Goal: Task Accomplishment & Management: Manage account settings

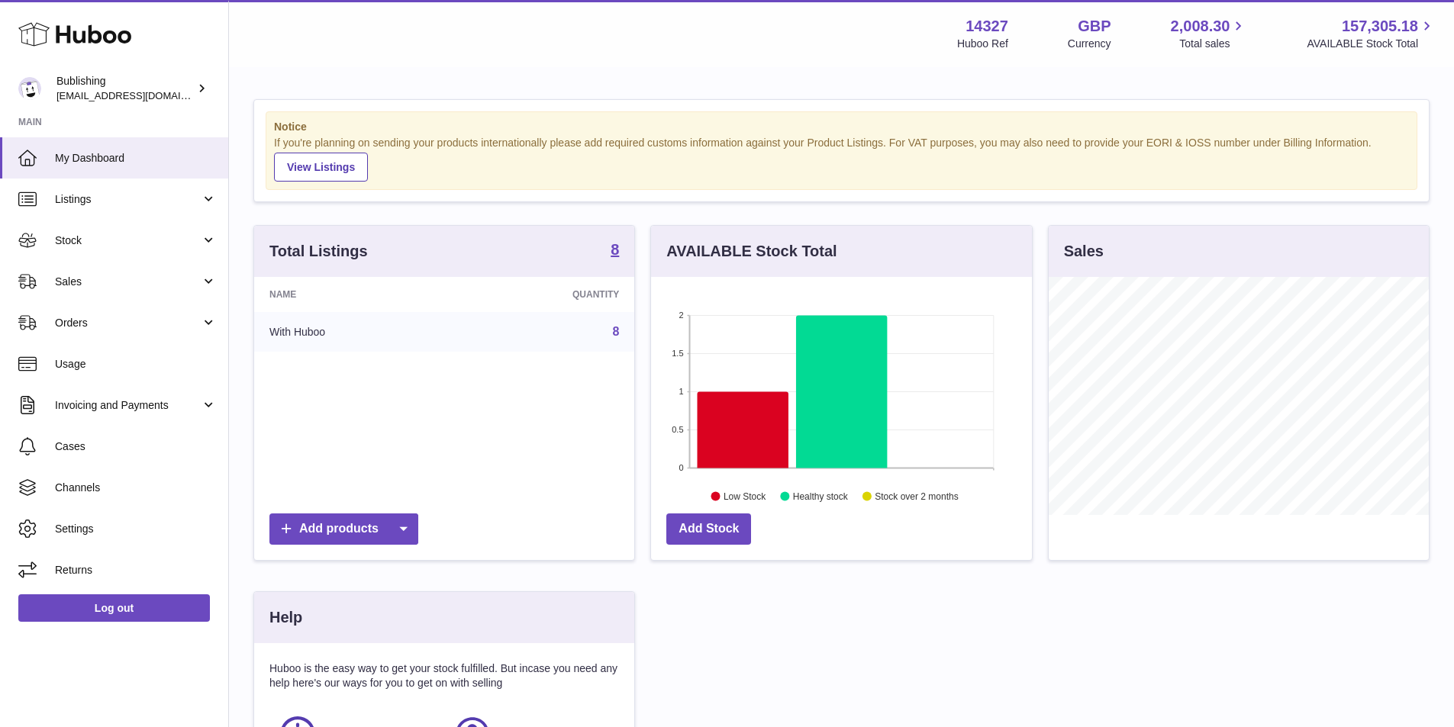
scroll to position [238, 385]
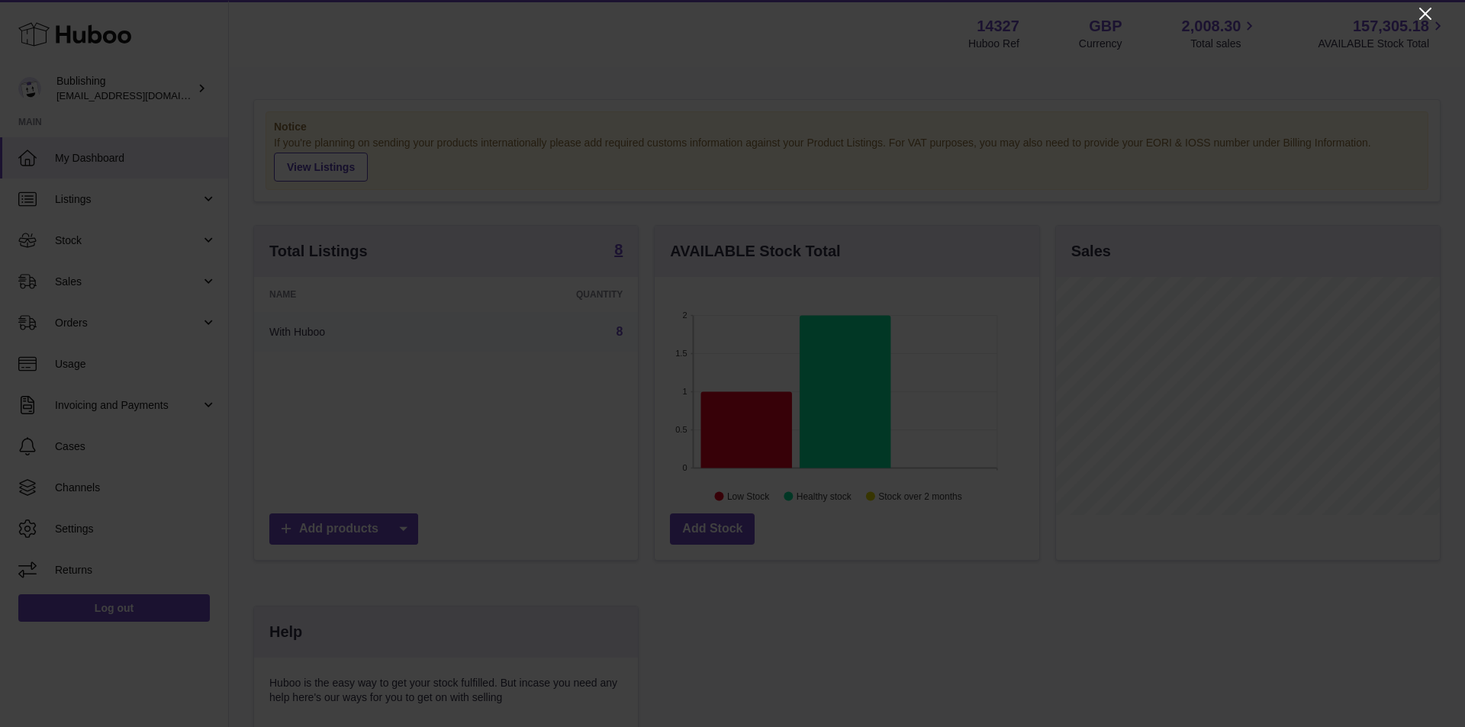
click at [1423, 11] on icon "Close" at bounding box center [1426, 14] width 12 height 12
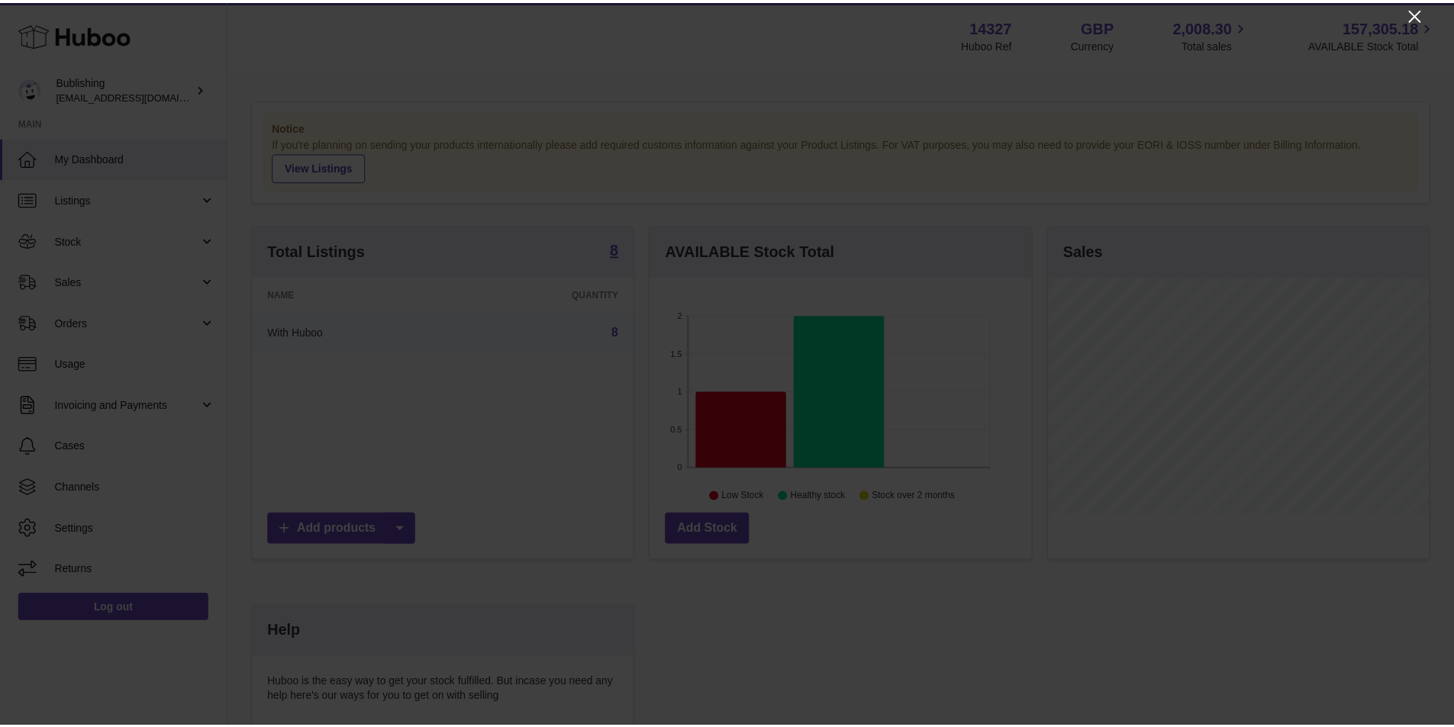
scroll to position [762950, 762808]
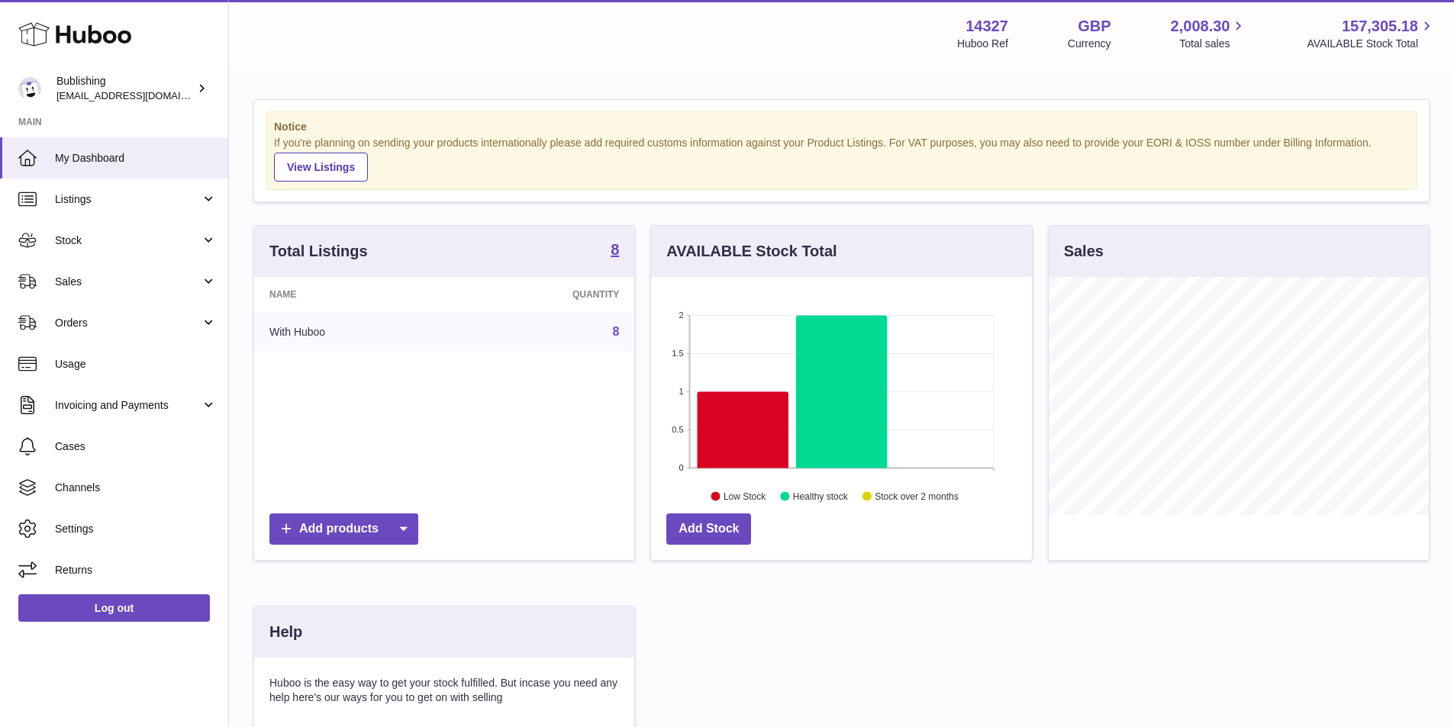
drag, startPoint x: 952, startPoint y: 172, endPoint x: 1061, endPoint y: 637, distance: 477.2
click at [1061, 637] on div "Total Listings 8 Name Quantity With Huboo 8 Add products AVAILABLE Stock Total …" at bounding box center [841, 546] width 1191 height 642
click at [177, 321] on span "Orders" at bounding box center [128, 323] width 146 height 15
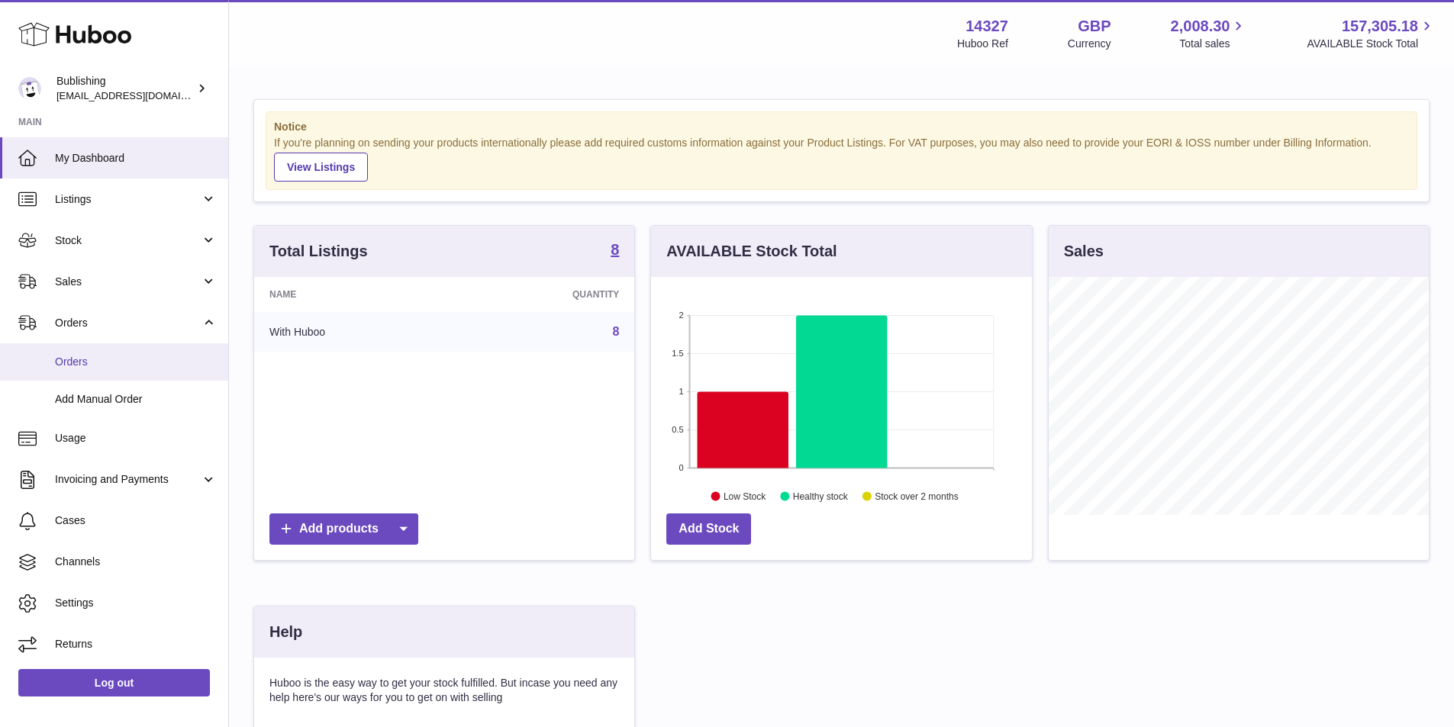
click at [182, 363] on span "Orders" at bounding box center [136, 362] width 162 height 15
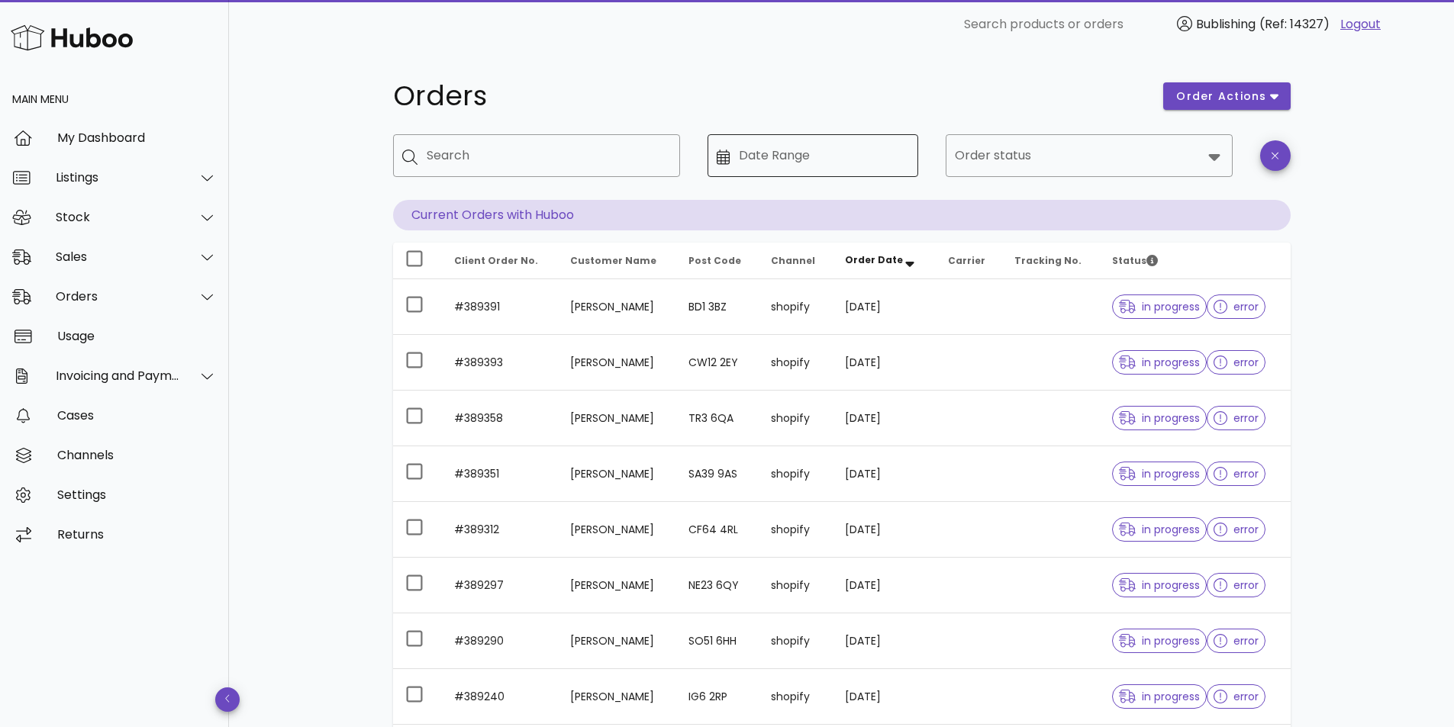
click at [734, 158] on div at bounding box center [728, 156] width 23 height 18
click at [717, 157] on icon at bounding box center [724, 157] width 14 height 15
click at [721, 156] on icon at bounding box center [724, 157] width 14 height 15
click at [744, 62] on div "Orders order actions ​ Search ​ Date Range ​ Order status Current Orders with H…" at bounding box center [841, 527] width 971 height 956
click at [721, 166] on div "​ Date Range" at bounding box center [812, 155] width 211 height 43
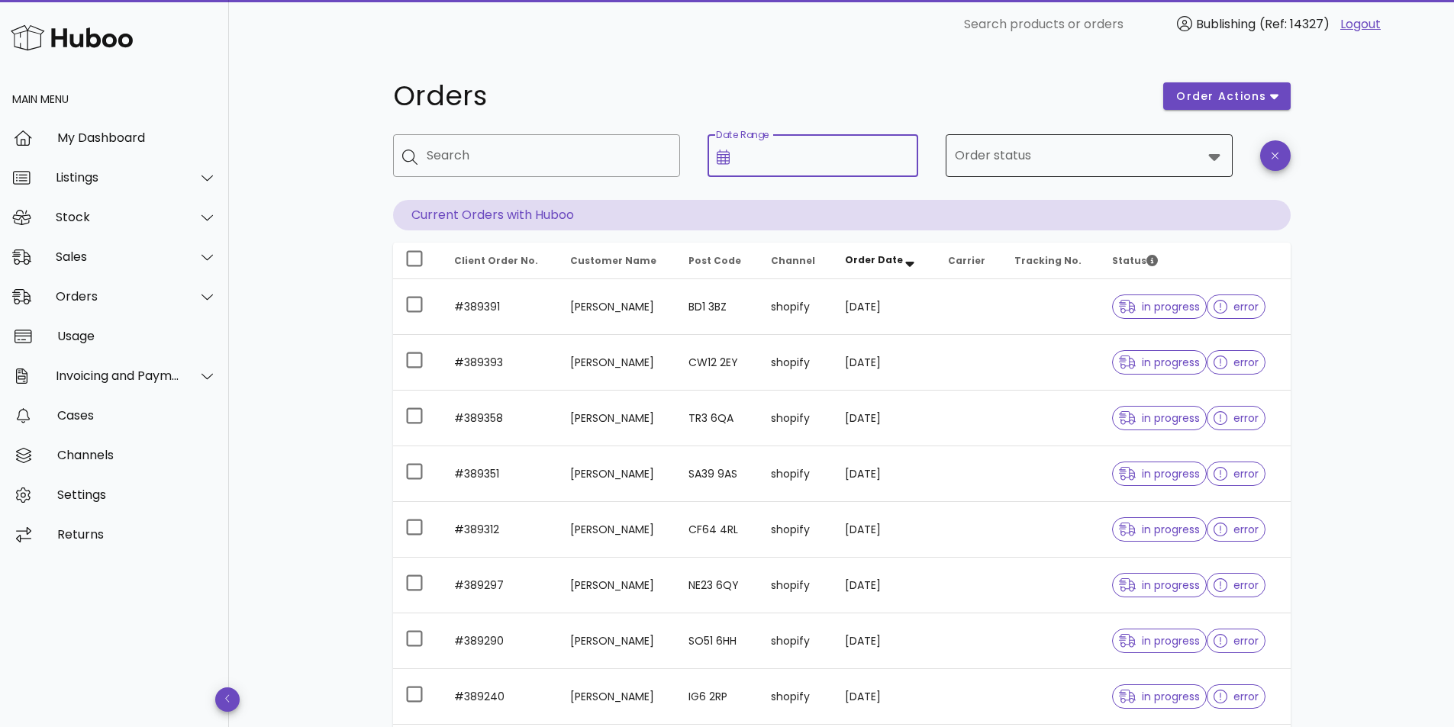
click at [1207, 153] on icon at bounding box center [1214, 156] width 18 height 18
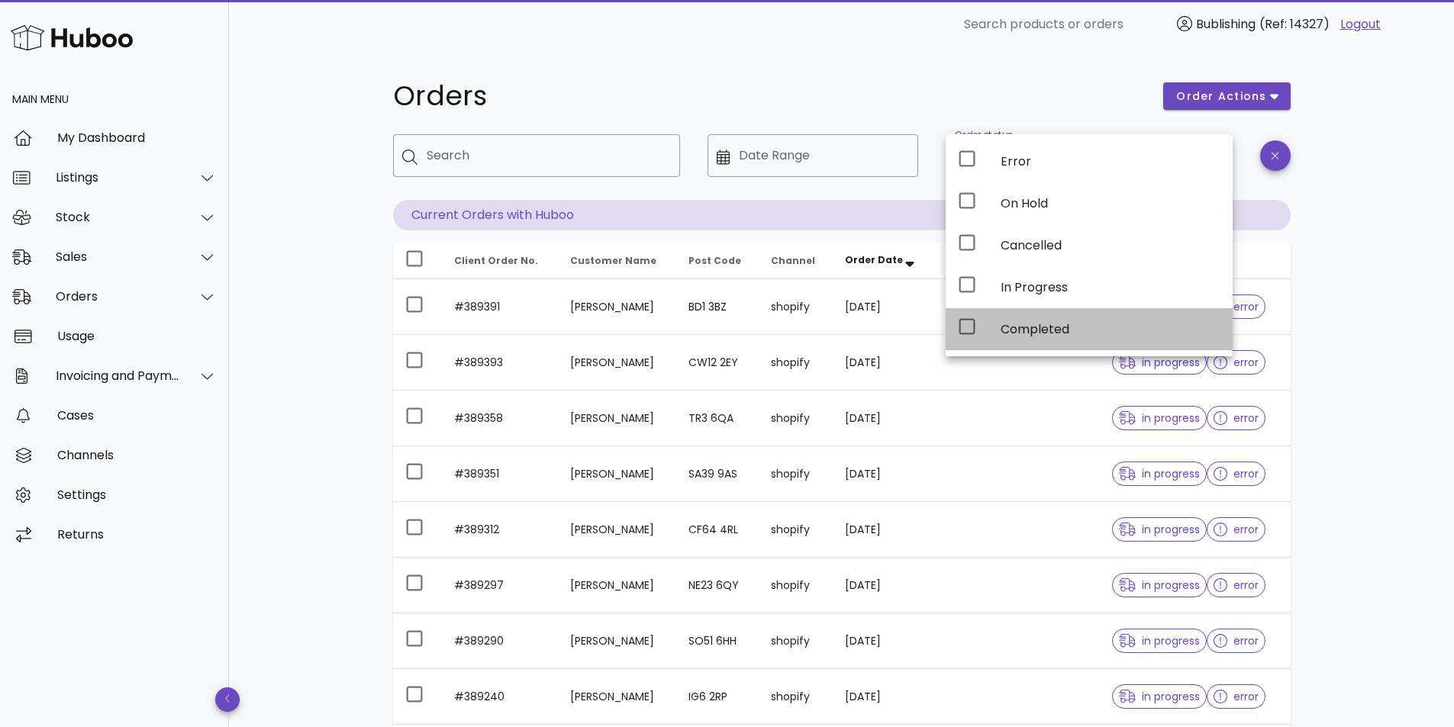
click at [1043, 339] on div "Completed" at bounding box center [1111, 329] width 220 height 33
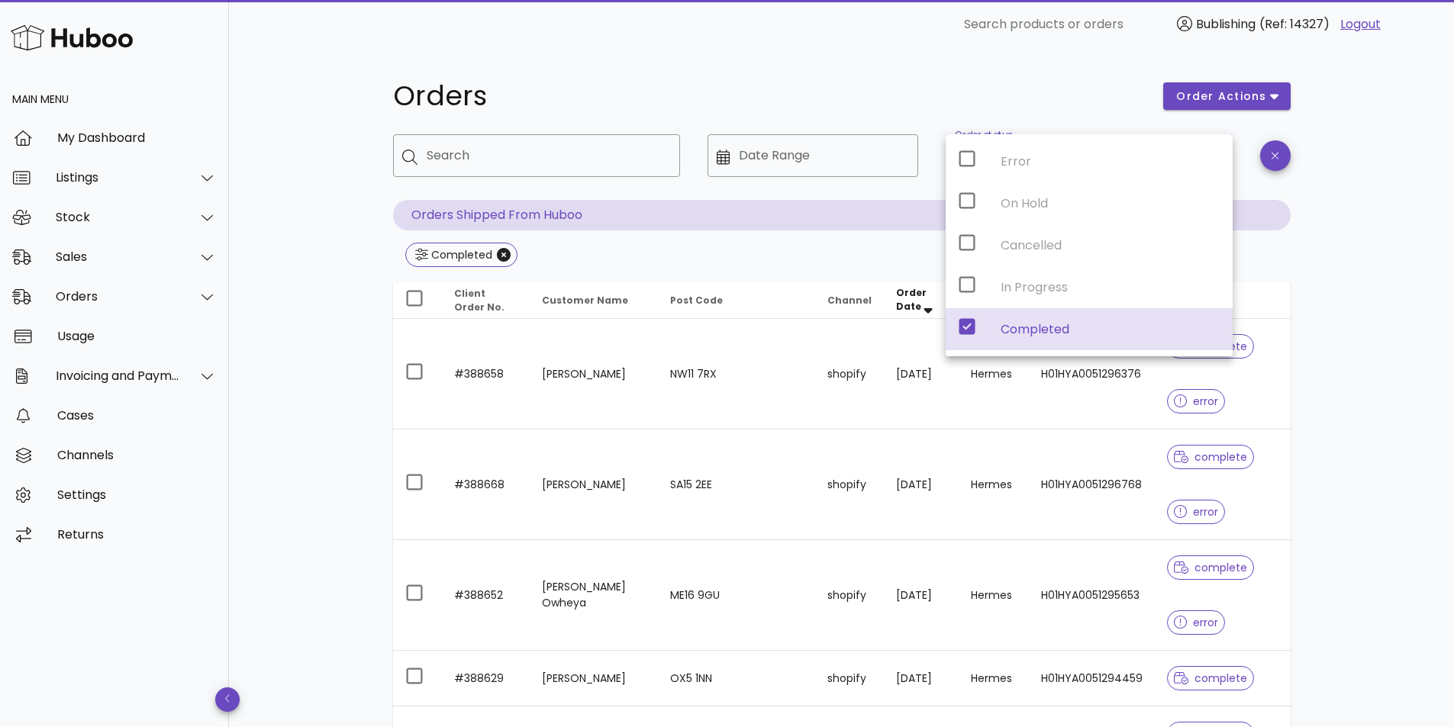
click at [966, 334] on icon at bounding box center [967, 327] width 16 height 16
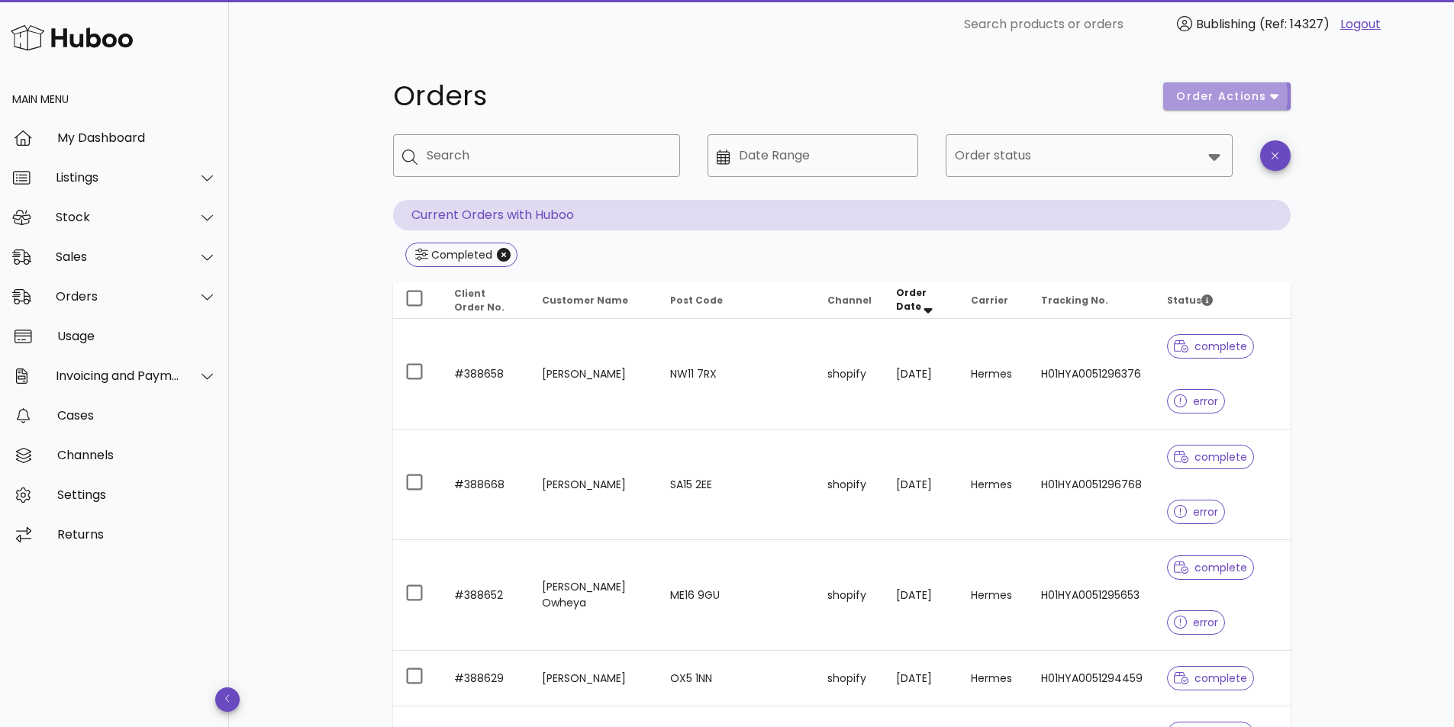
click at [1281, 92] on button "order actions" at bounding box center [1226, 95] width 127 height 27
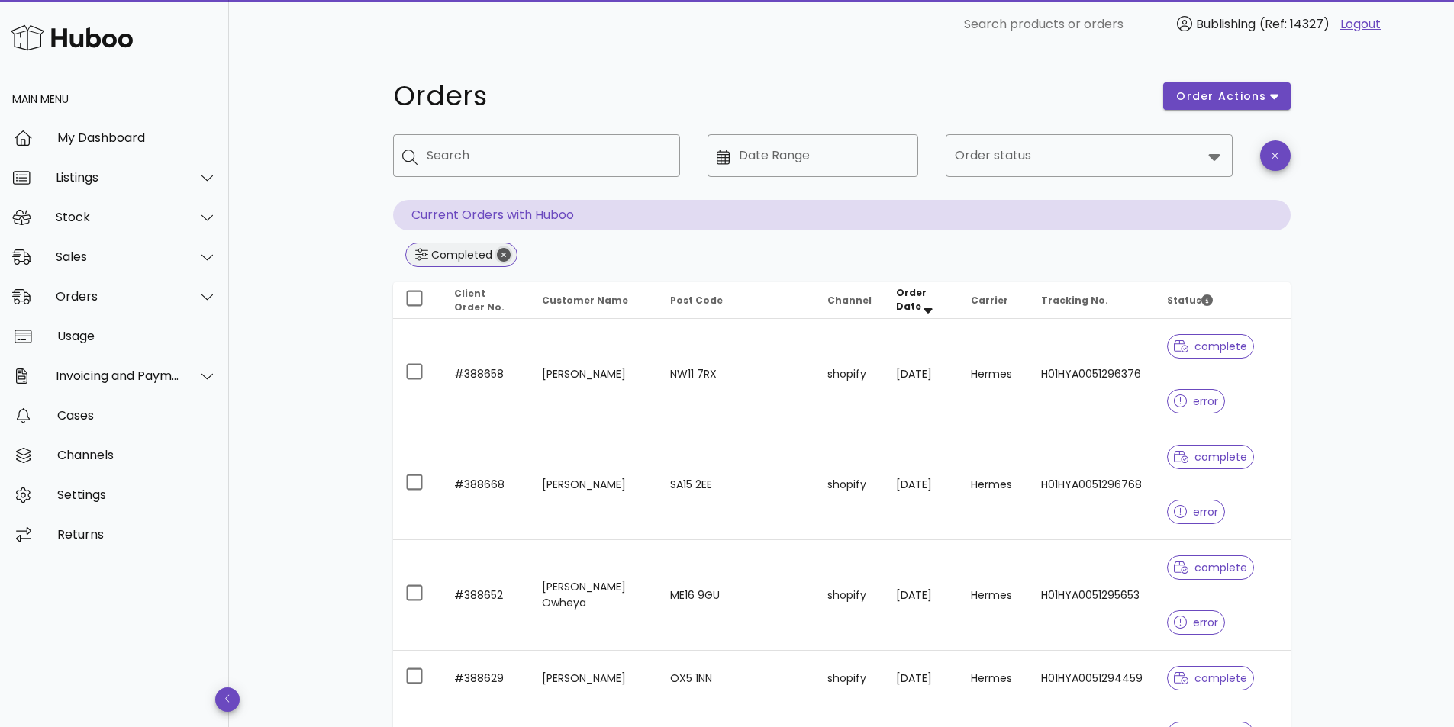
click at [504, 257] on icon "Close" at bounding box center [504, 255] width 14 height 14
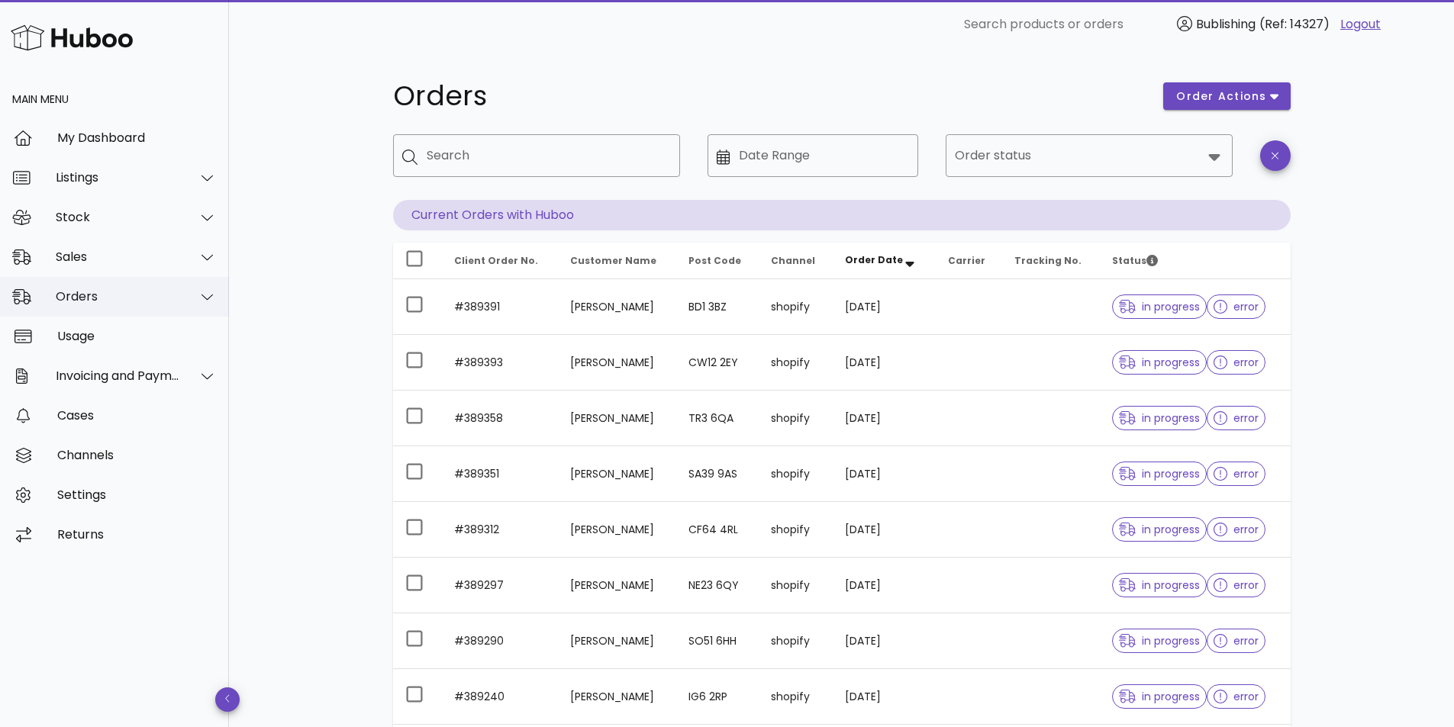
click at [205, 295] on icon at bounding box center [206, 297] width 11 height 14
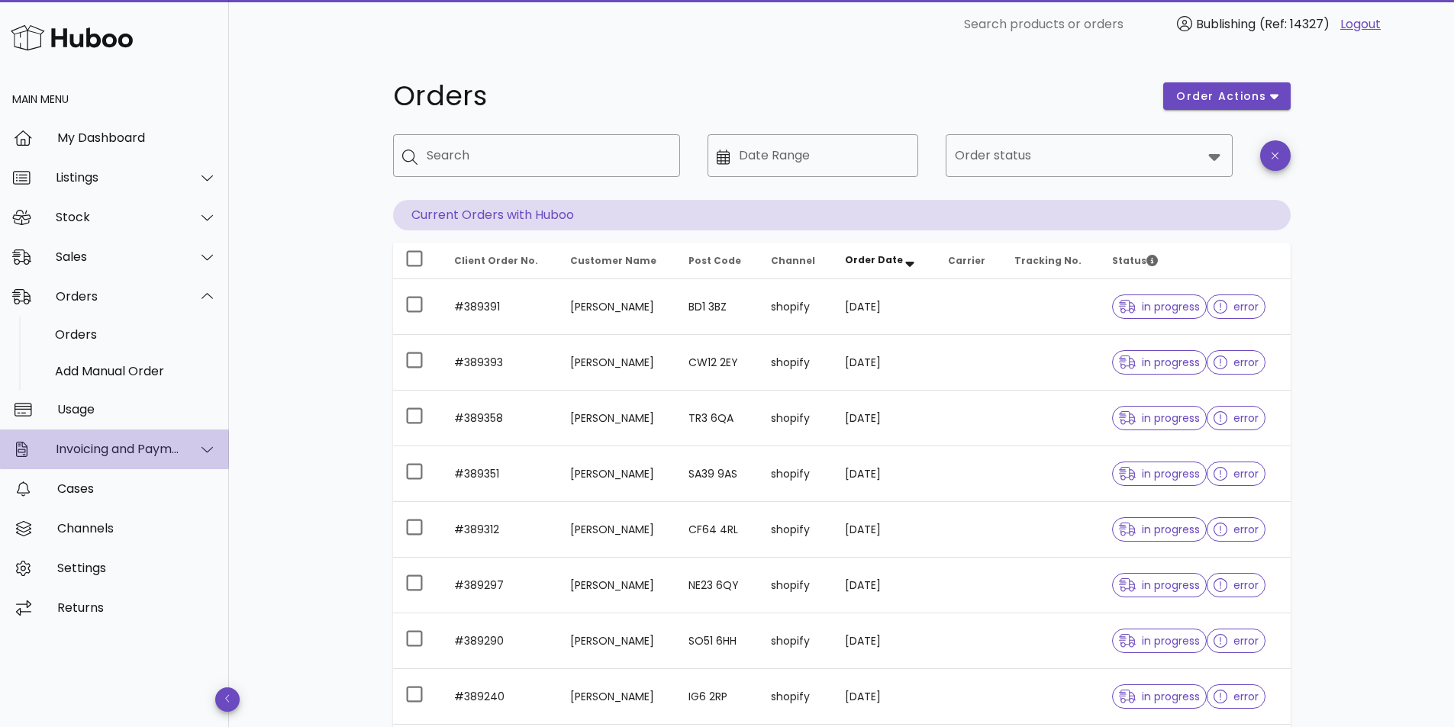
click at [218, 453] on div "Invoicing and Payments" at bounding box center [114, 450] width 229 height 40
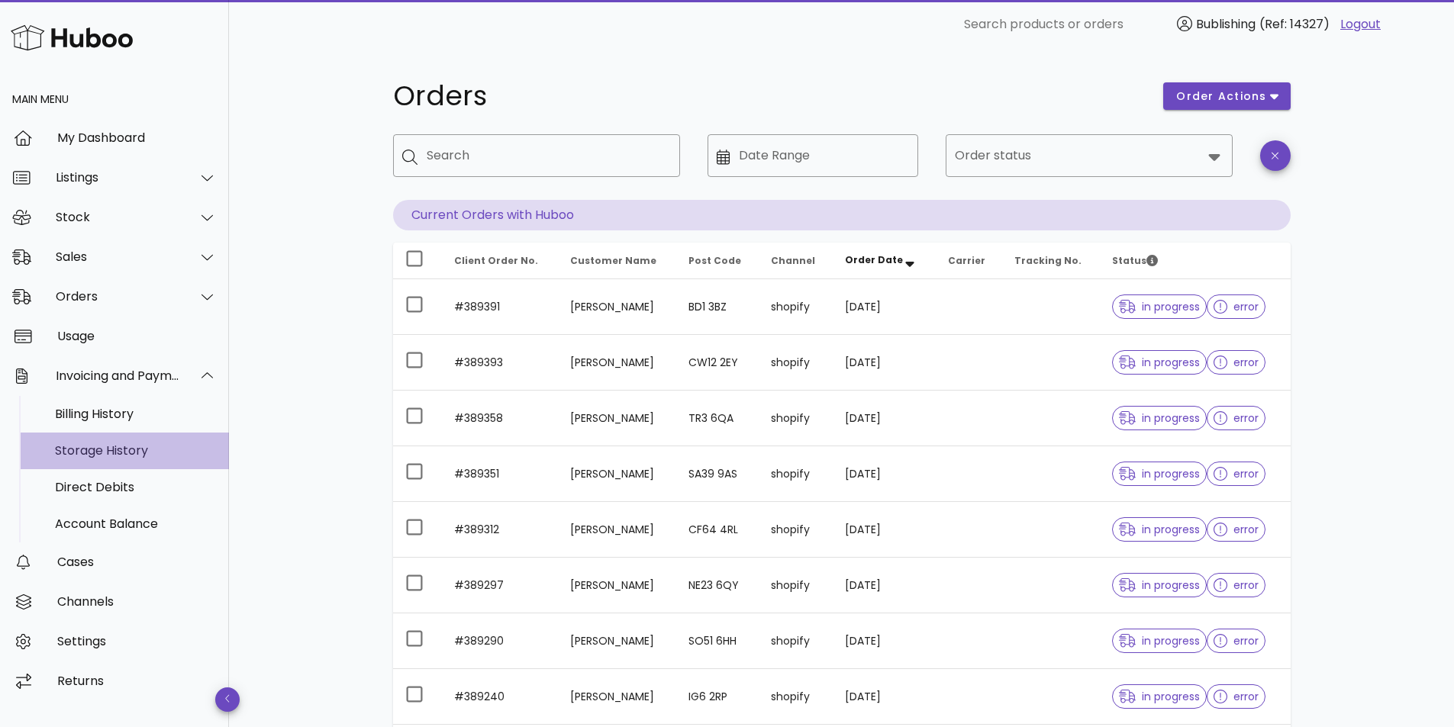
click at [176, 450] on div "Storage History" at bounding box center [136, 450] width 162 height 15
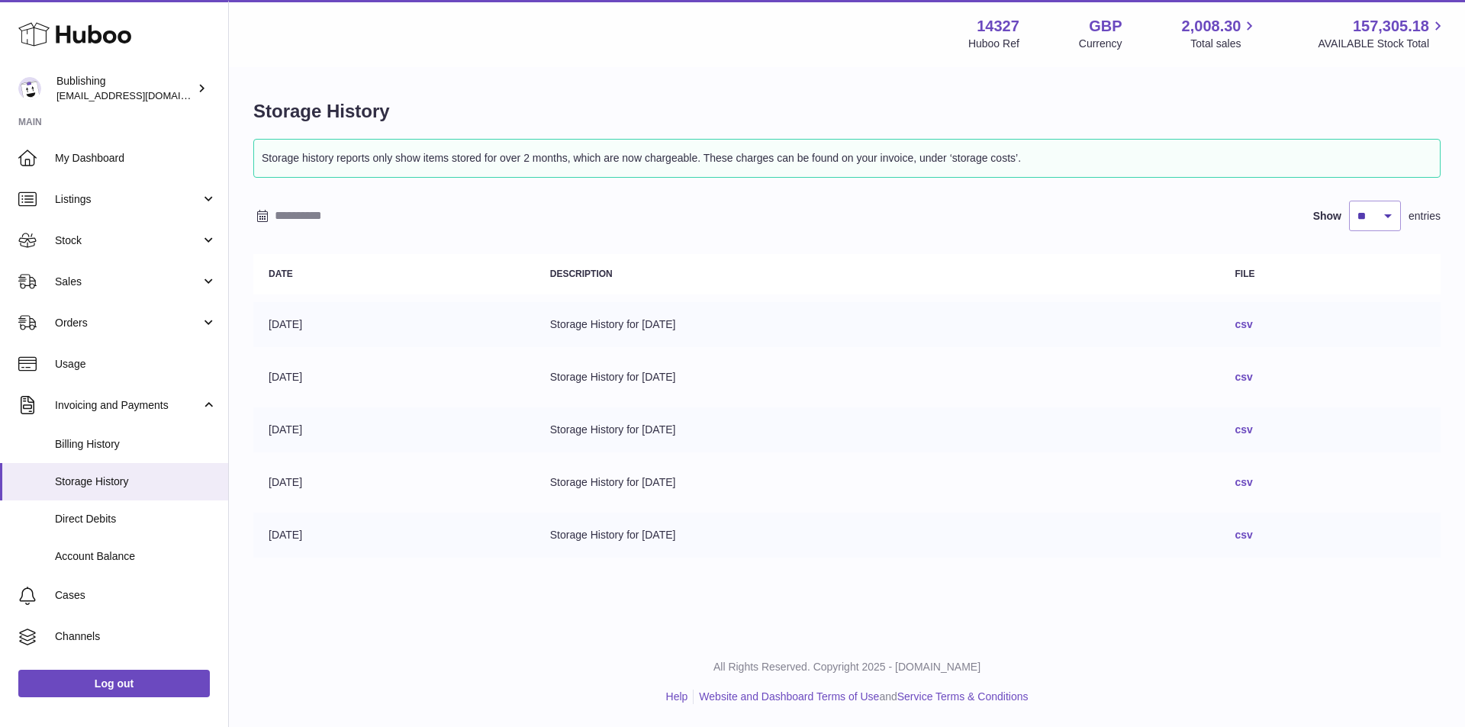
click at [294, 211] on input "text" at bounding box center [394, 216] width 238 height 24
click at [254, 253] on button "button" at bounding box center [268, 246] width 31 height 37
click at [410, 429] on span "31" at bounding box center [399, 427] width 27 height 27
click at [392, 430] on span "31" at bounding box center [399, 427] width 27 height 27
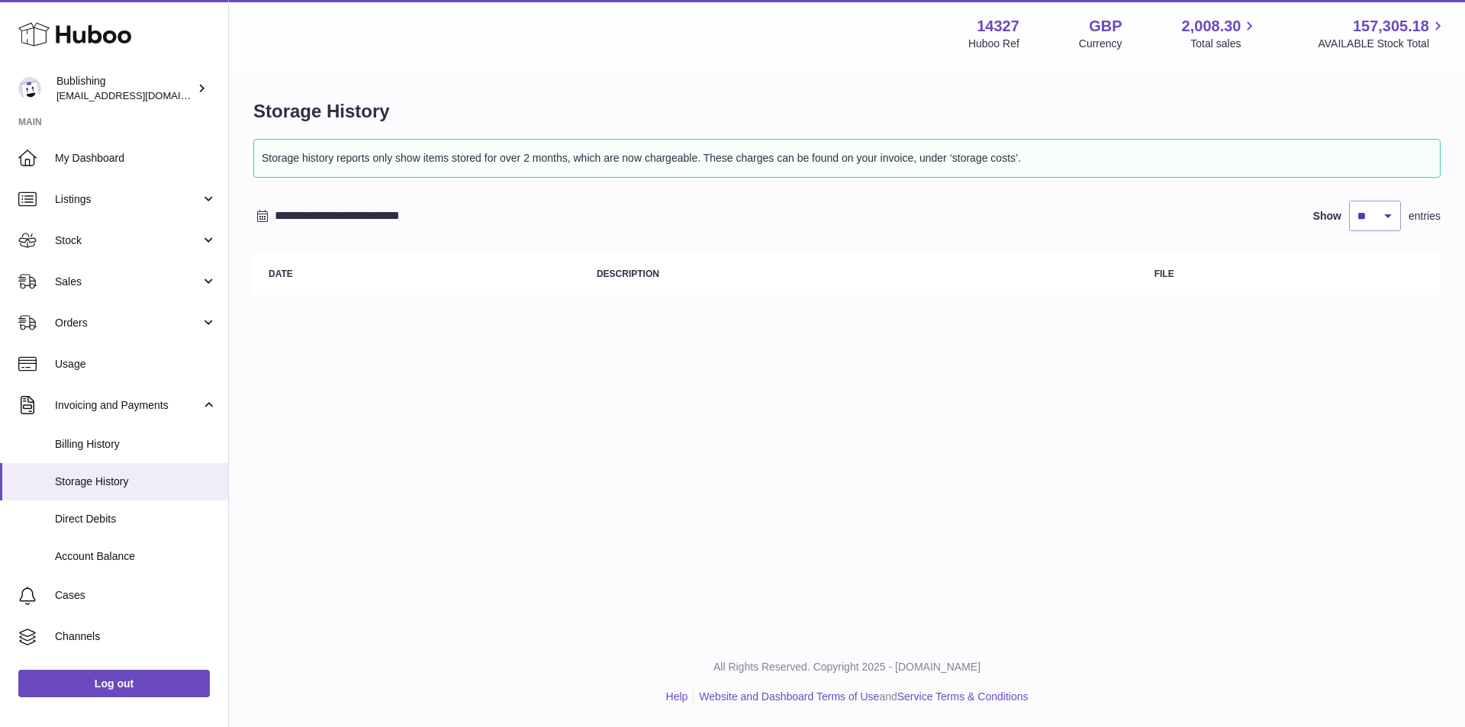
click at [259, 216] on icon at bounding box center [262, 216] width 12 height 12
click at [339, 293] on span "1" at bounding box center [338, 305] width 27 height 27
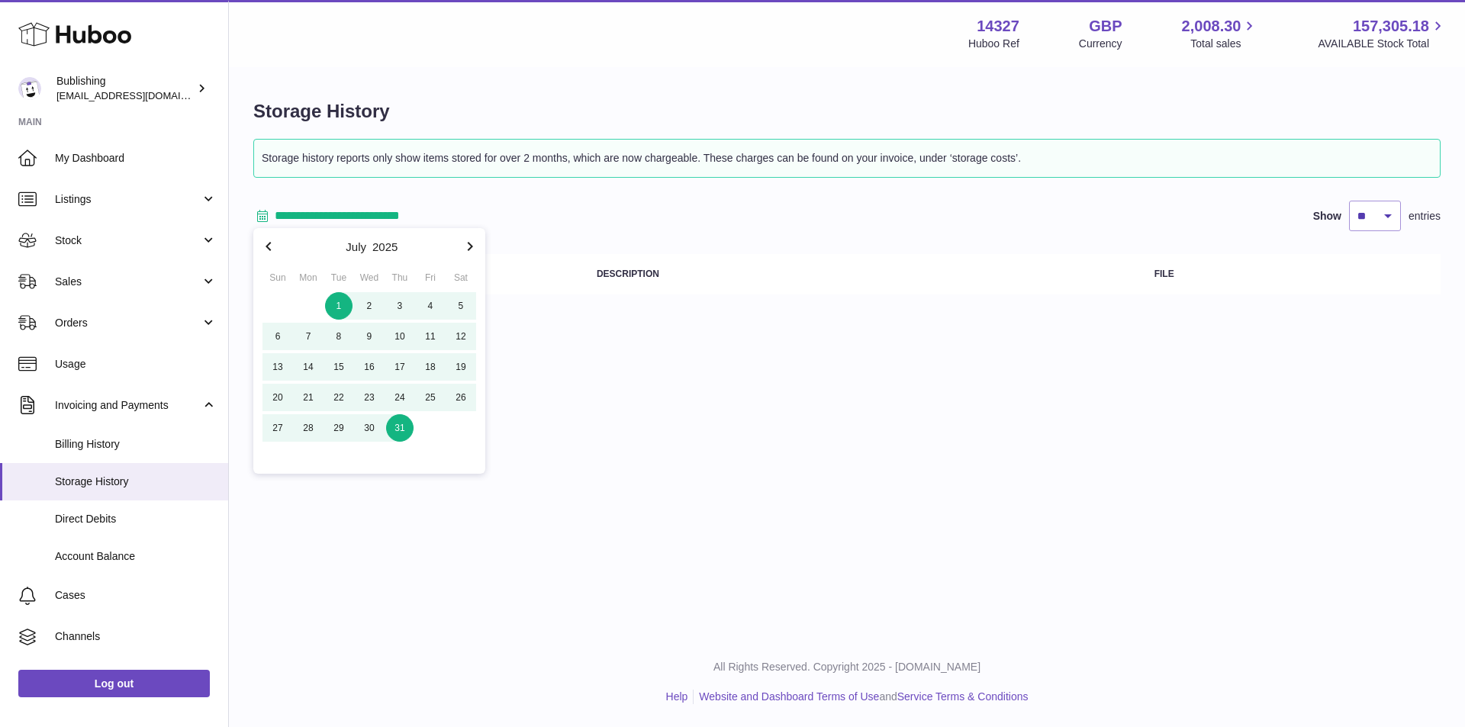
click at [399, 435] on span "31" at bounding box center [399, 427] width 27 height 27
type input "**********"
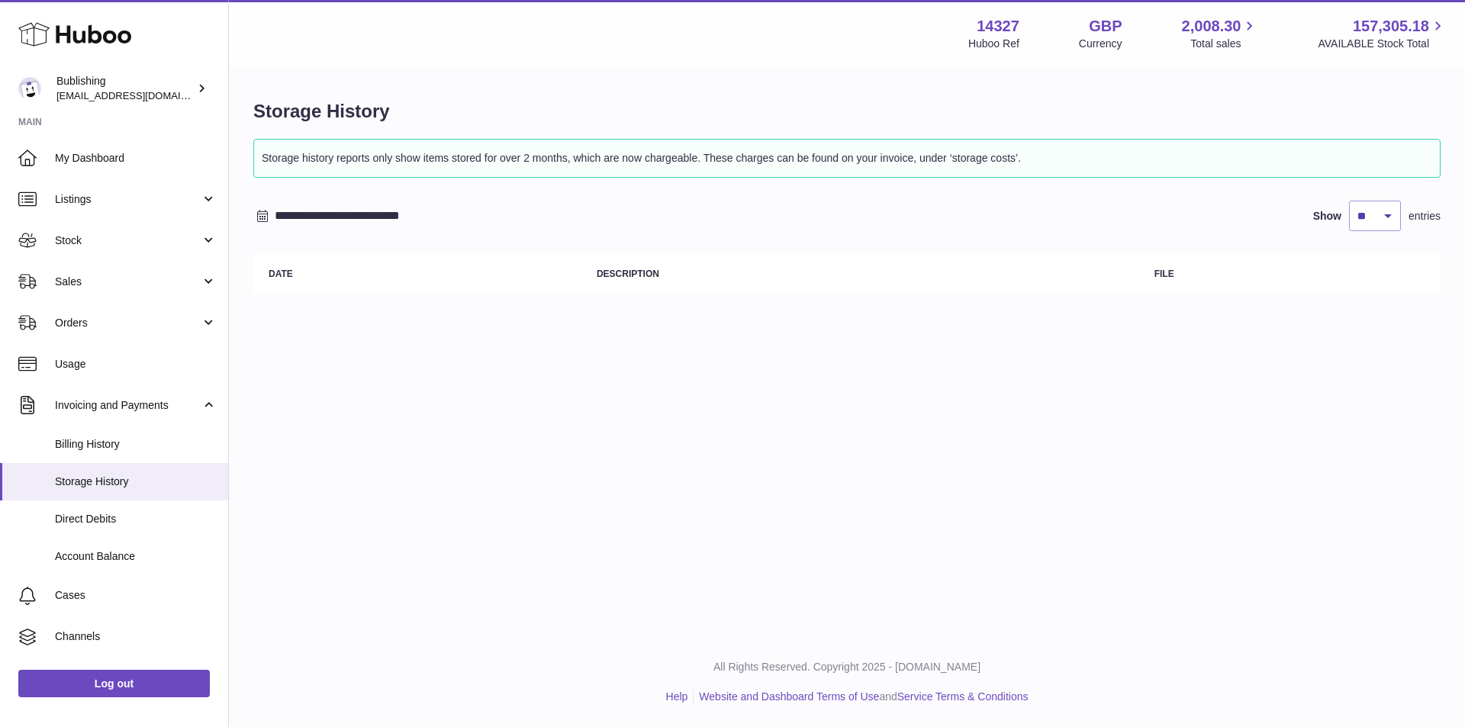
click at [733, 460] on div "**********" at bounding box center [847, 318] width 1236 height 637
click at [105, 454] on link "Billing History" at bounding box center [114, 444] width 228 height 37
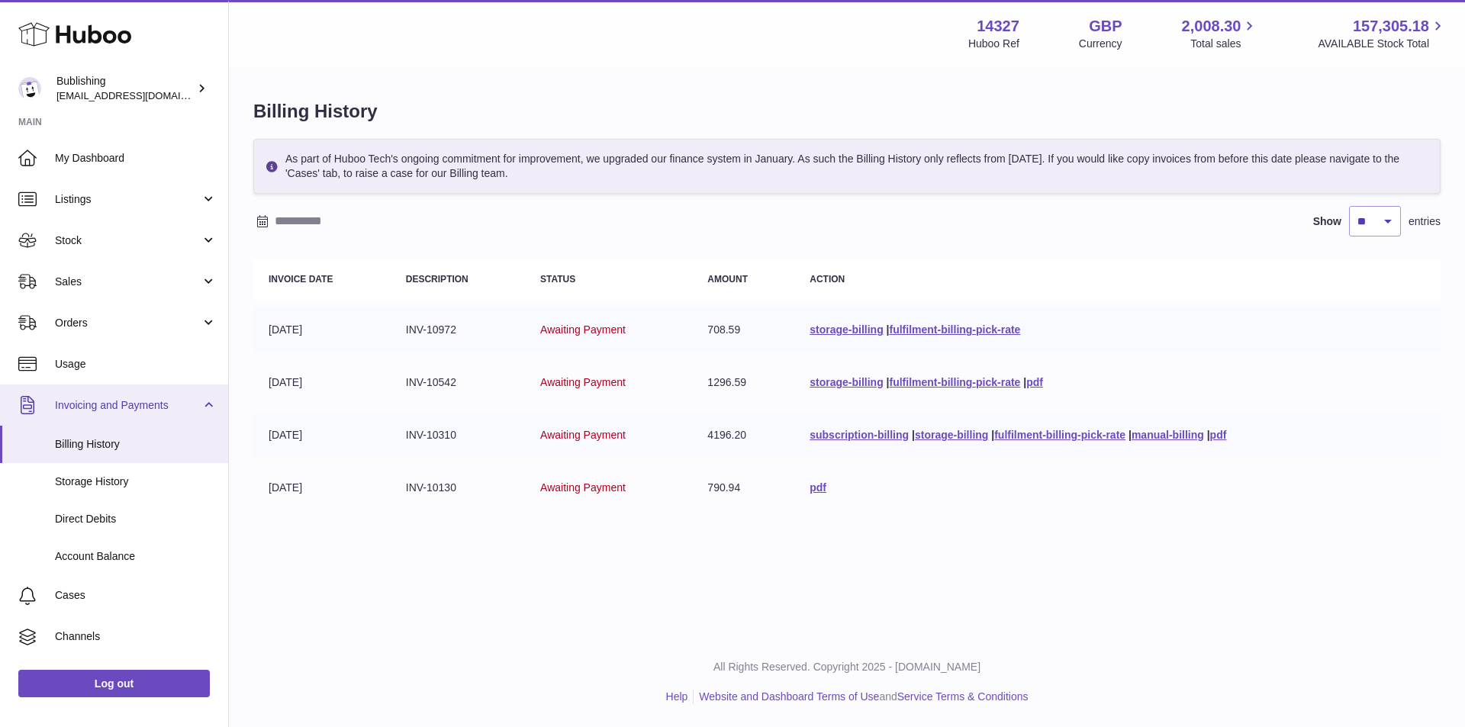
click at [202, 410] on link "Invoicing and Payments" at bounding box center [114, 405] width 228 height 41
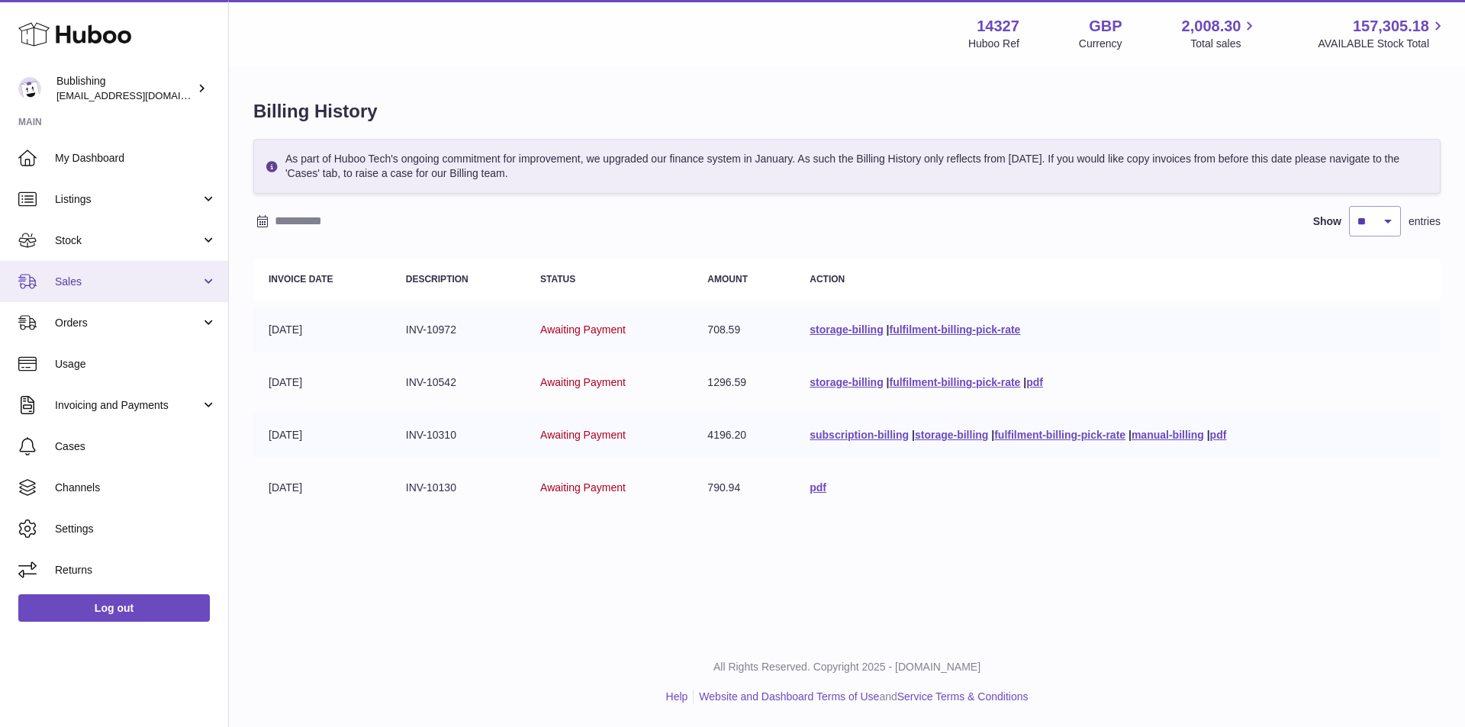
click at [201, 295] on link "Sales" at bounding box center [114, 281] width 228 height 41
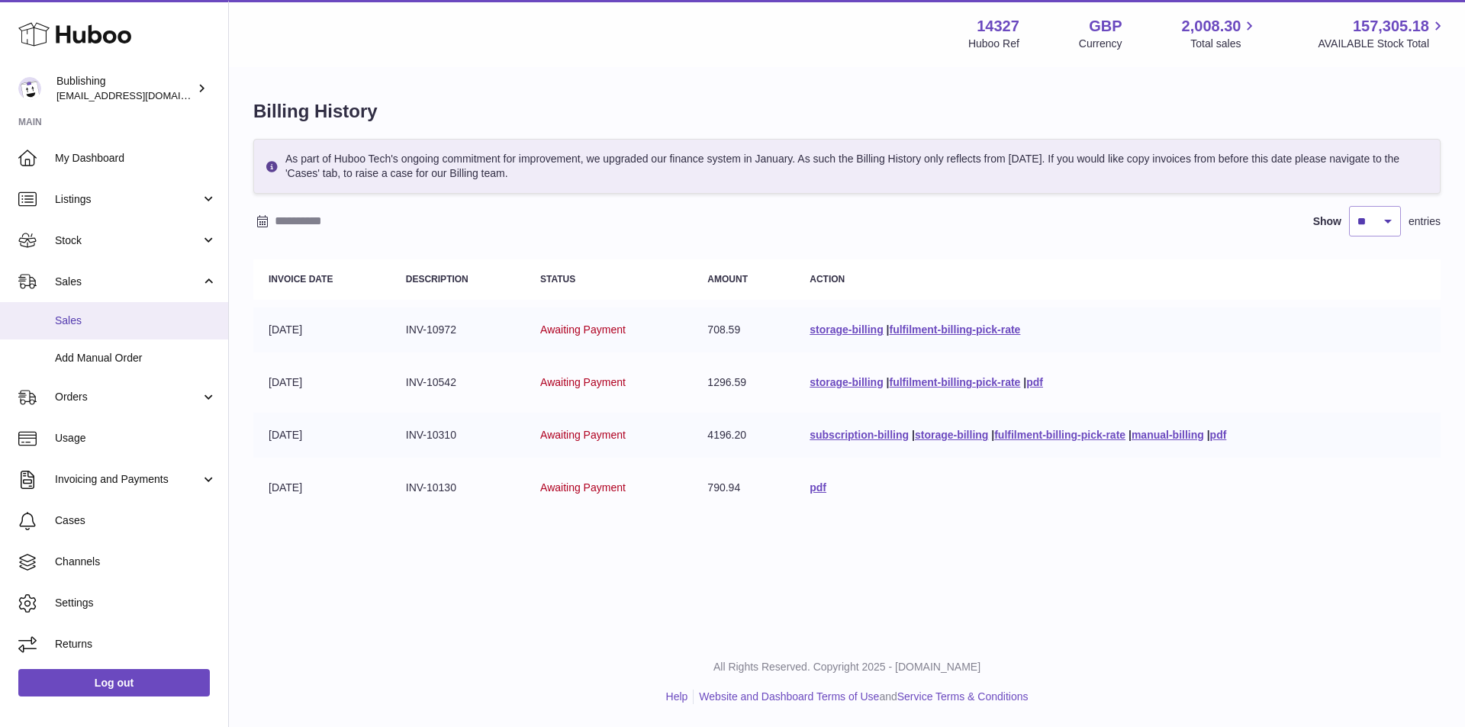
click at [145, 323] on span "Sales" at bounding box center [136, 321] width 162 height 15
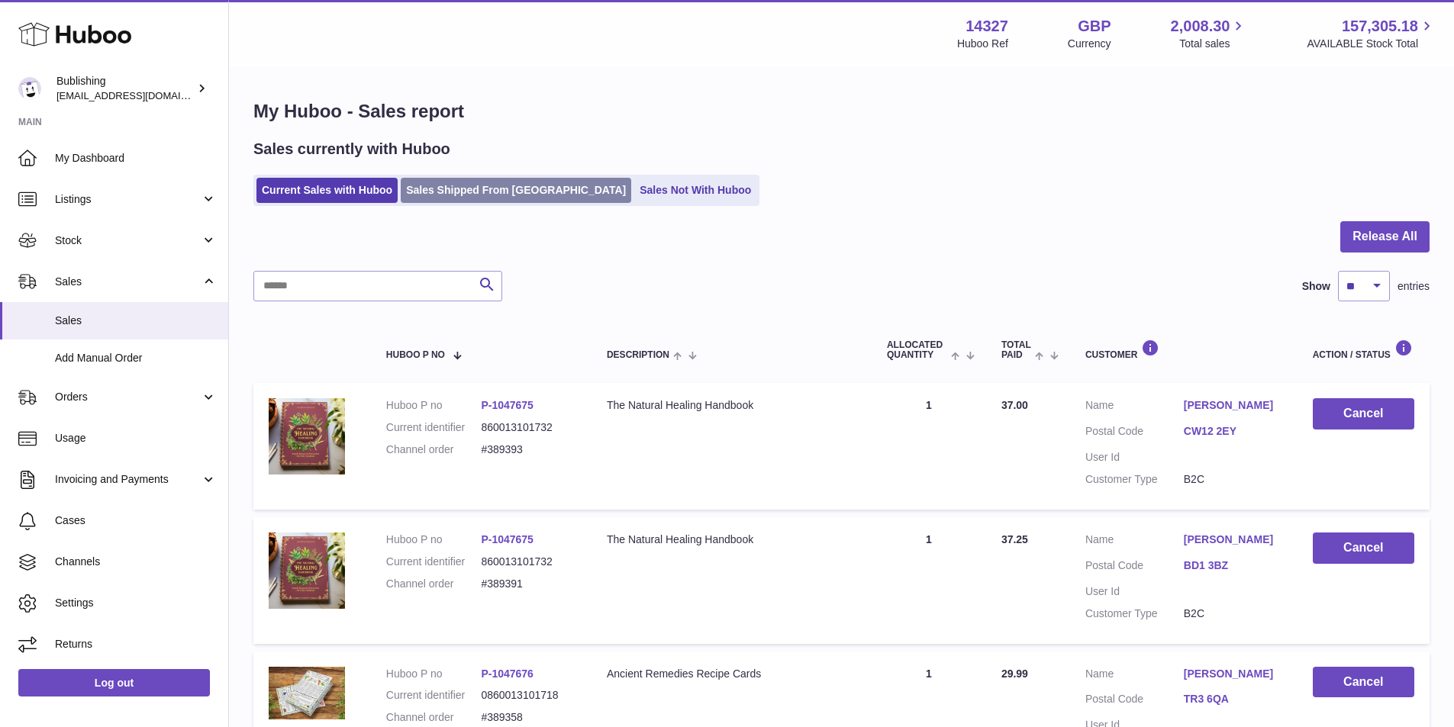
click at [460, 185] on link "Sales Shipped From [GEOGRAPHIC_DATA]" at bounding box center [516, 190] width 230 height 25
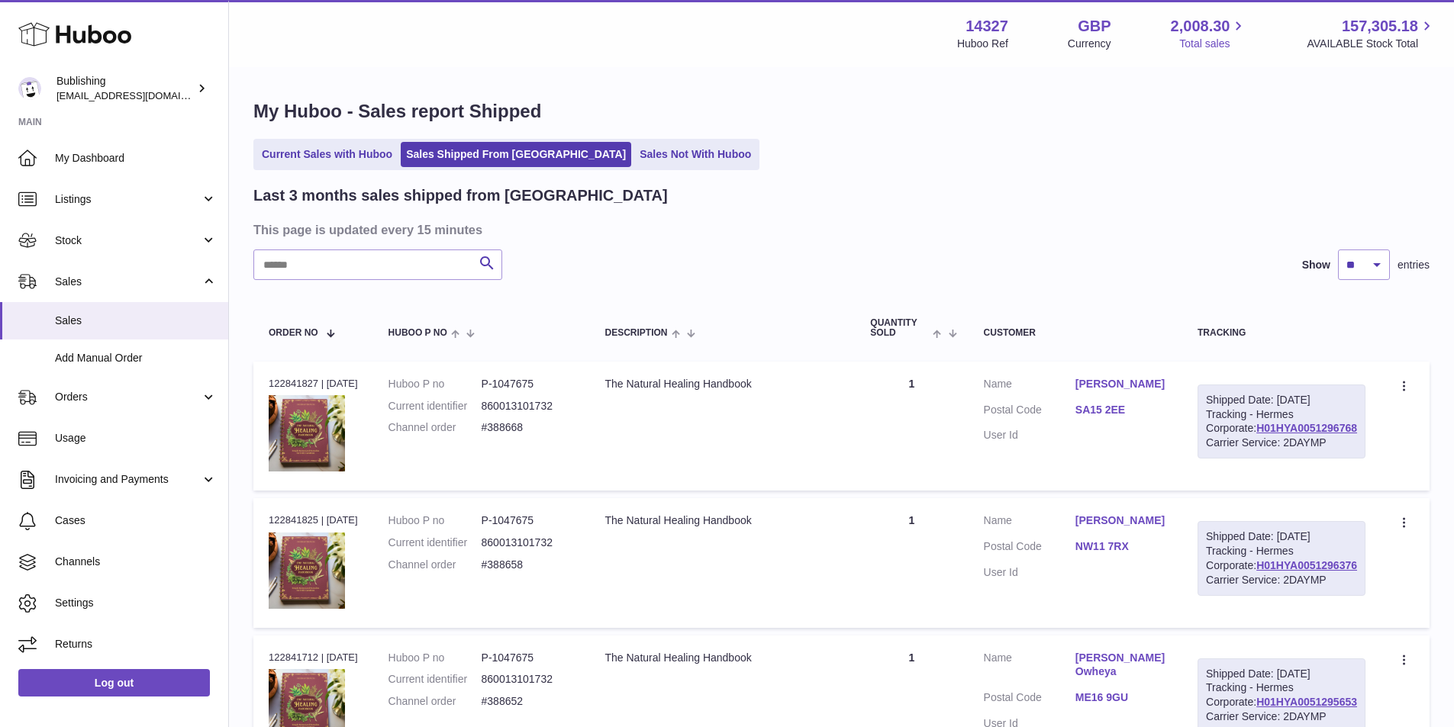
click at [1200, 27] on span "2,008.30" at bounding box center [1201, 26] width 60 height 21
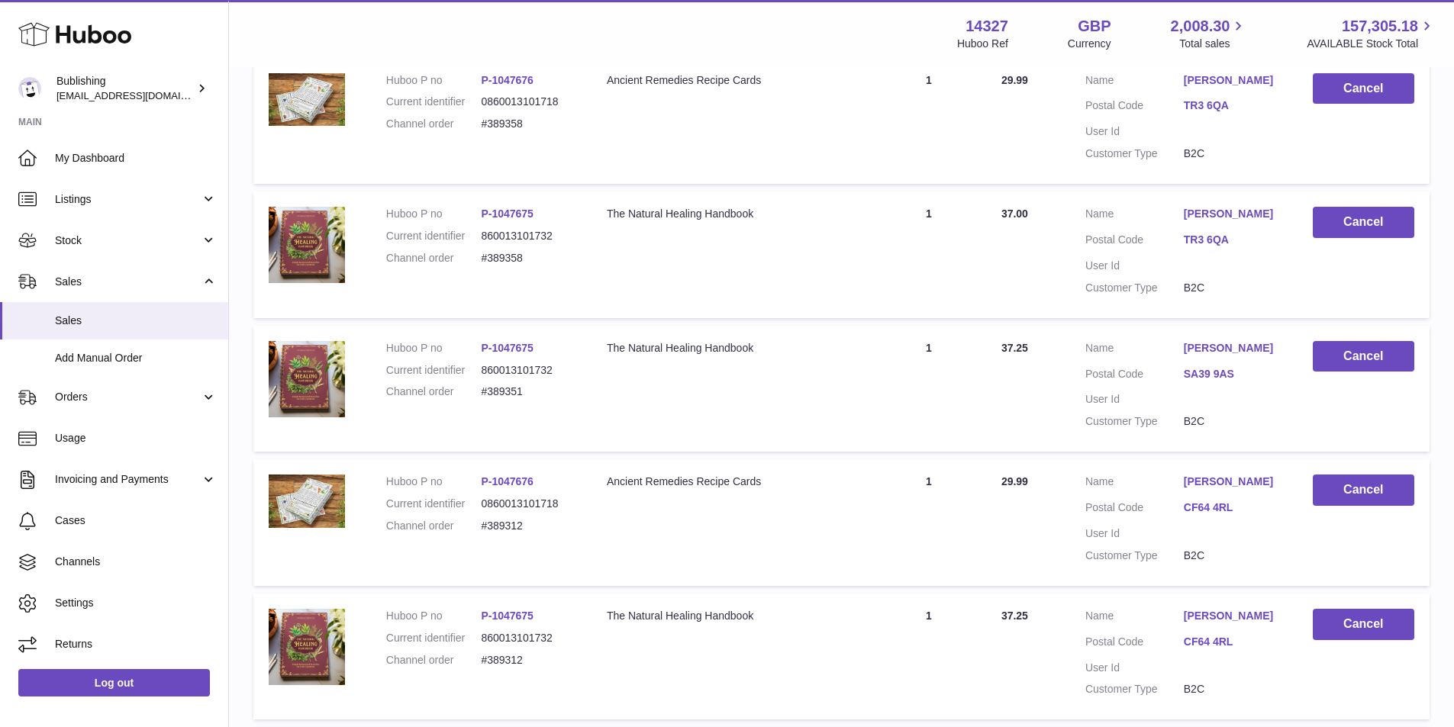
scroll to position [992, 0]
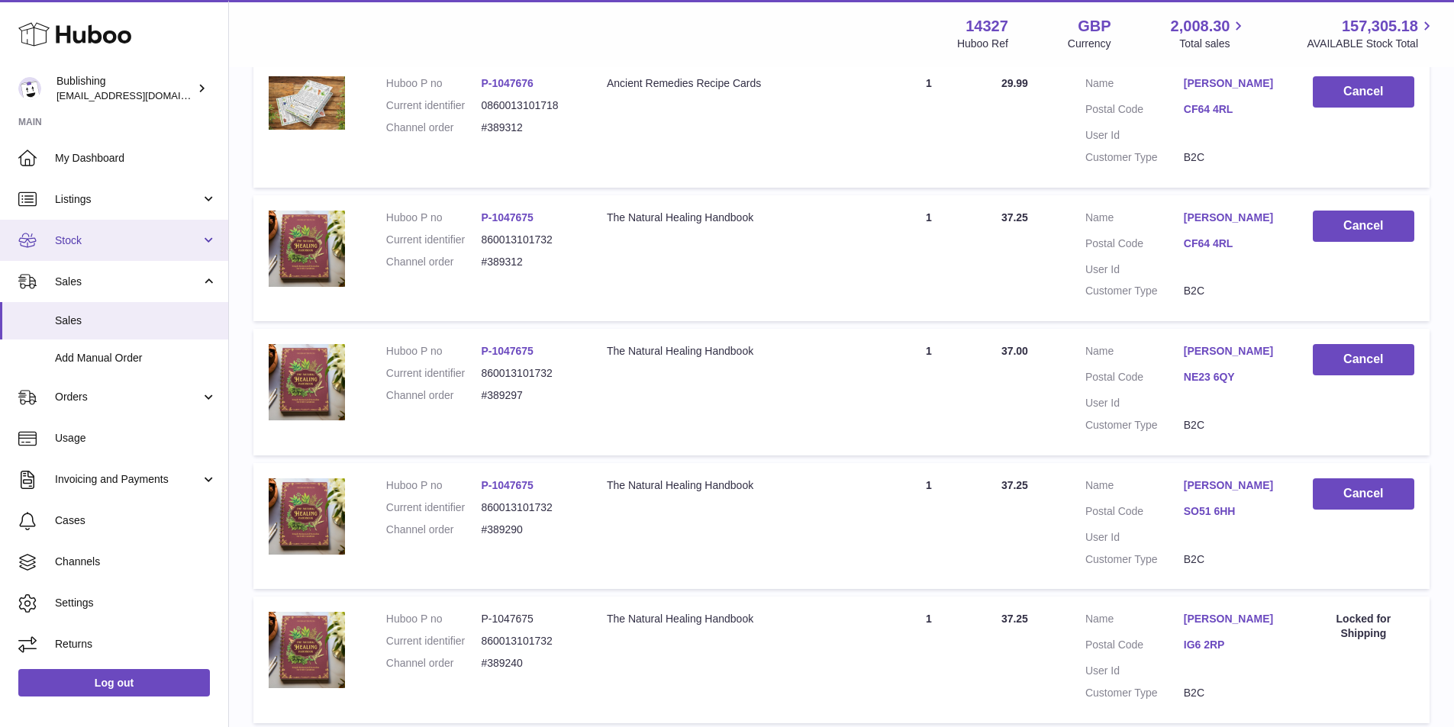
click at [209, 237] on link "Stock" at bounding box center [114, 240] width 228 height 41
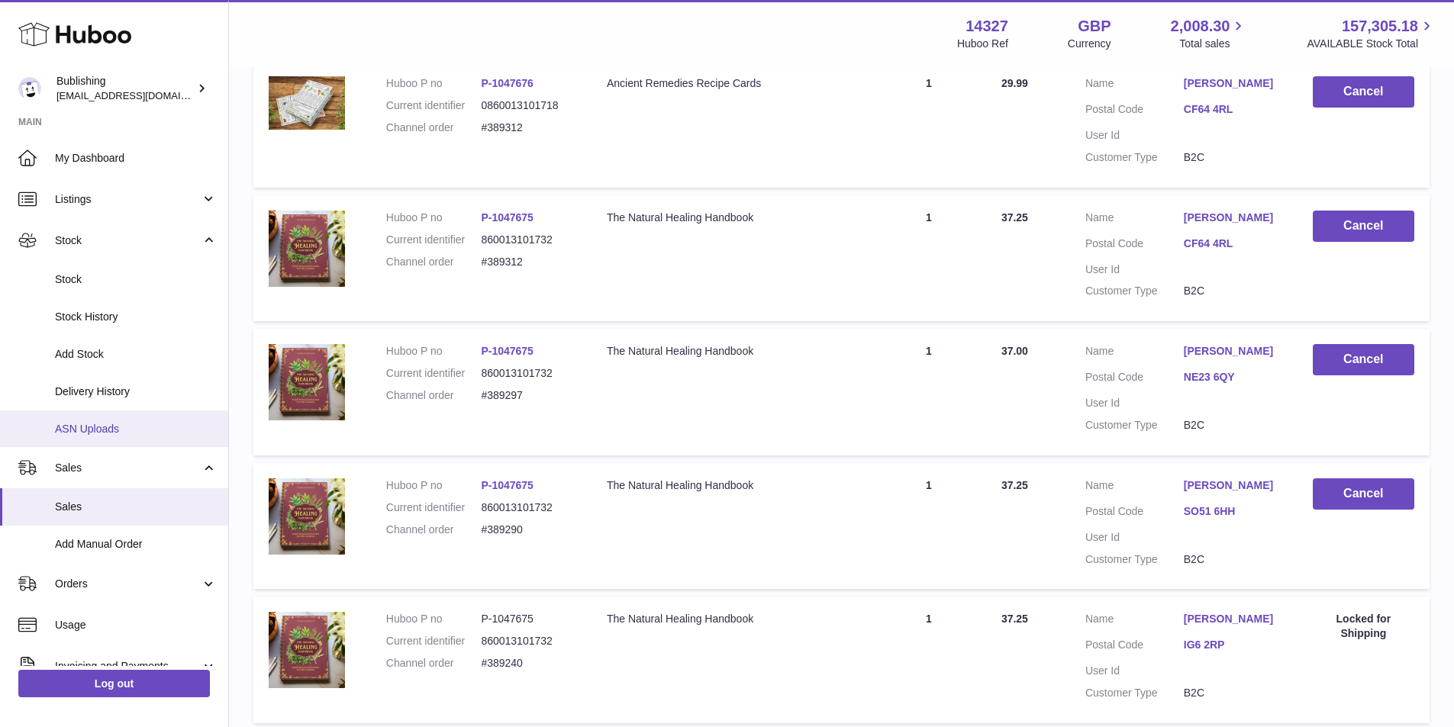
click at [103, 432] on span "ASN Uploads" at bounding box center [136, 429] width 162 height 15
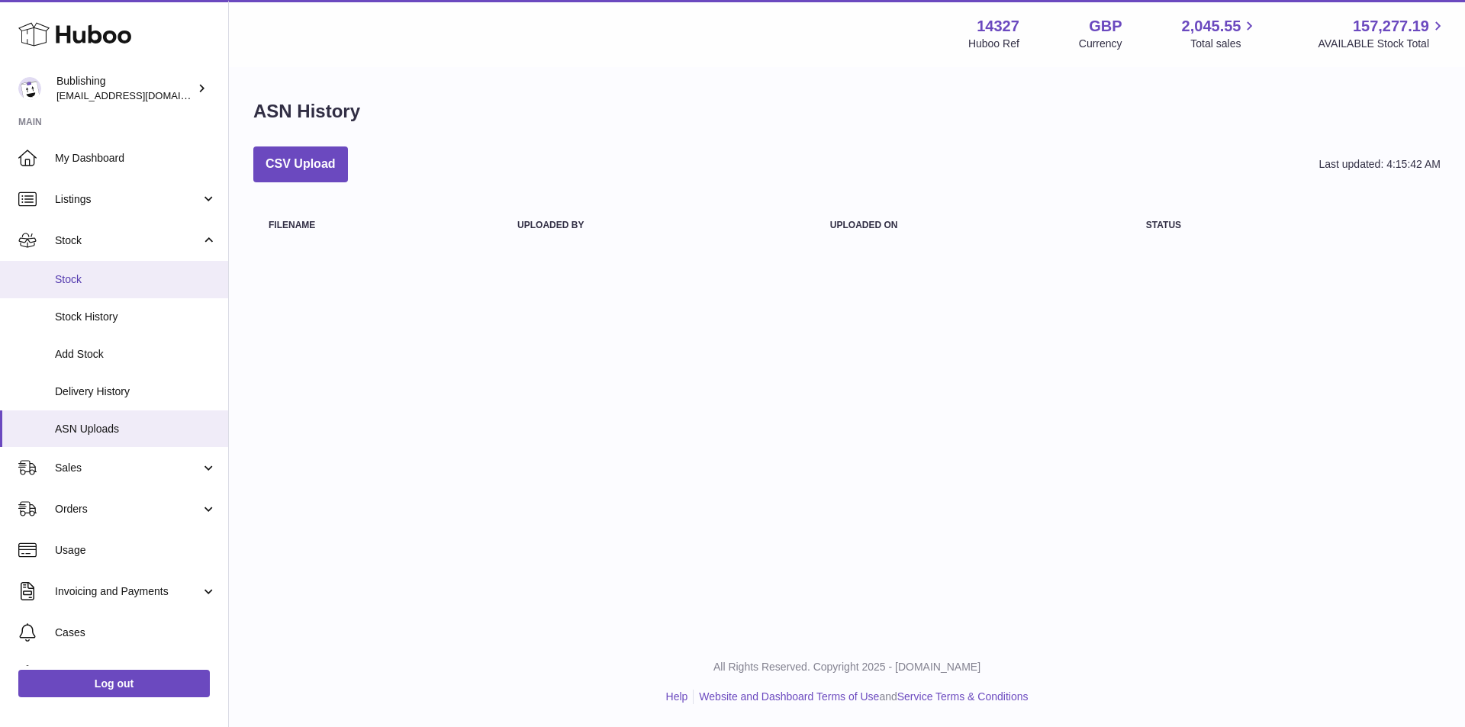
click at [101, 286] on span "Stock" at bounding box center [136, 279] width 162 height 15
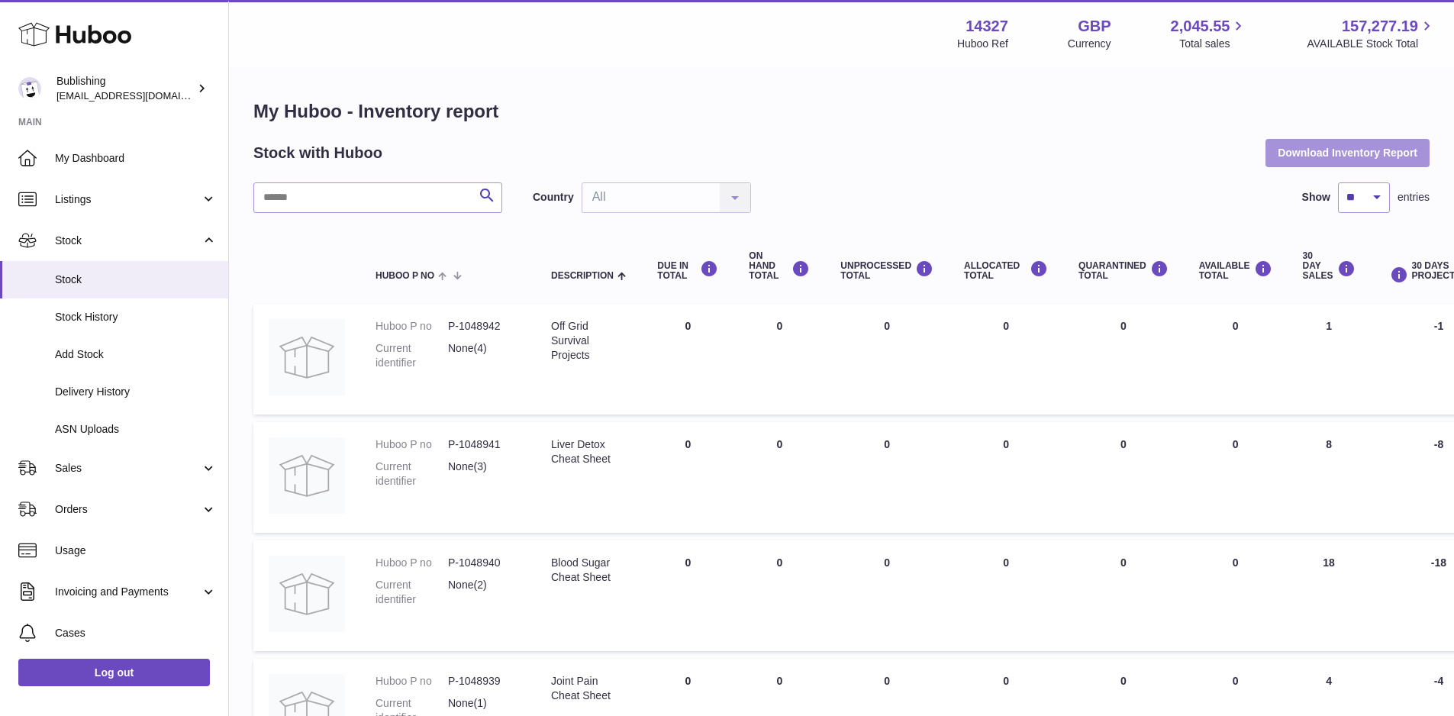
click at [1283, 165] on button "Download Inventory Report" at bounding box center [1347, 152] width 164 height 27
click at [1046, 135] on div "My Huboo - Inventory report Stock with Huboo Download Inventory Report Search C…" at bounding box center [841, 663] width 1176 height 1129
click at [441, 196] on input "text" at bounding box center [377, 197] width 249 height 31
click at [695, 192] on div "Country All All No elements found. Consider changing the search query. List is …" at bounding box center [642, 197] width 218 height 31
click at [748, 192] on div "Country All All No elements found. Consider changing the search query. List is …" at bounding box center [642, 197] width 218 height 31
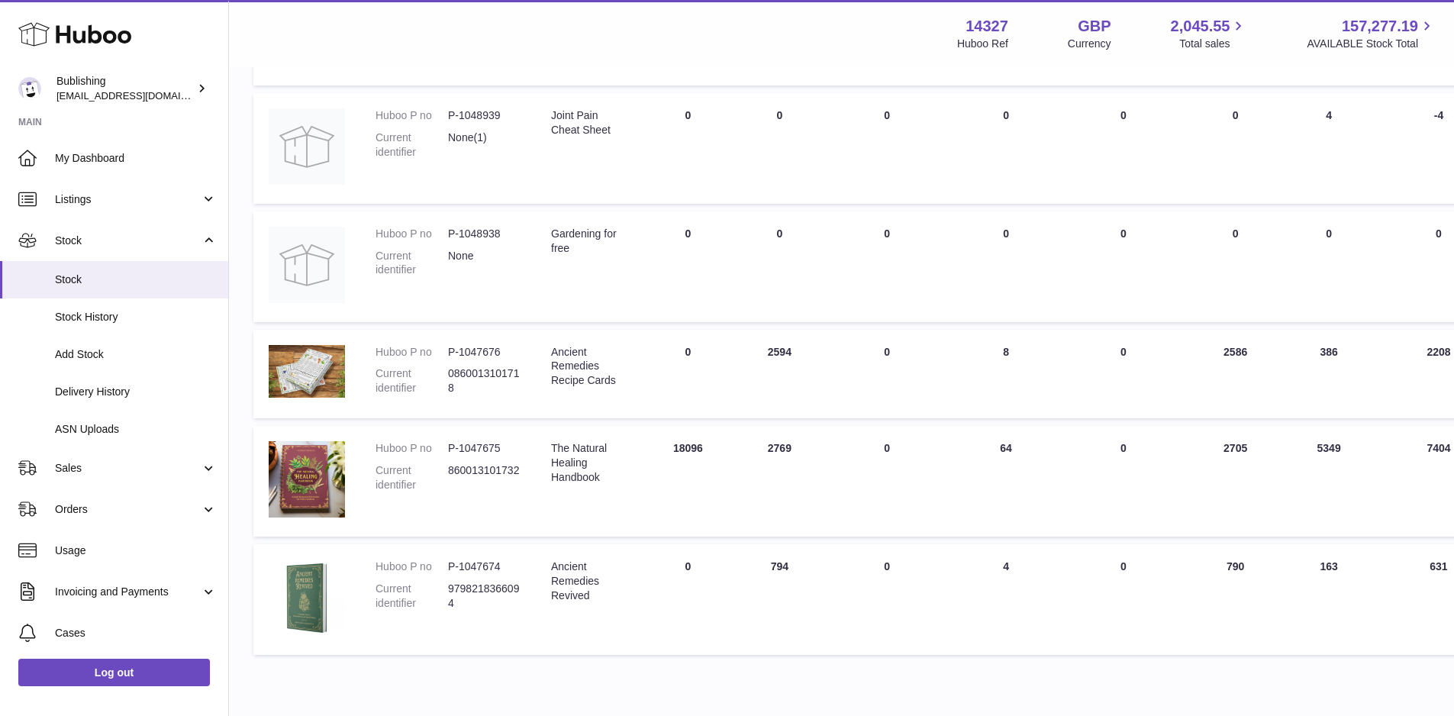
scroll to position [633, 0]
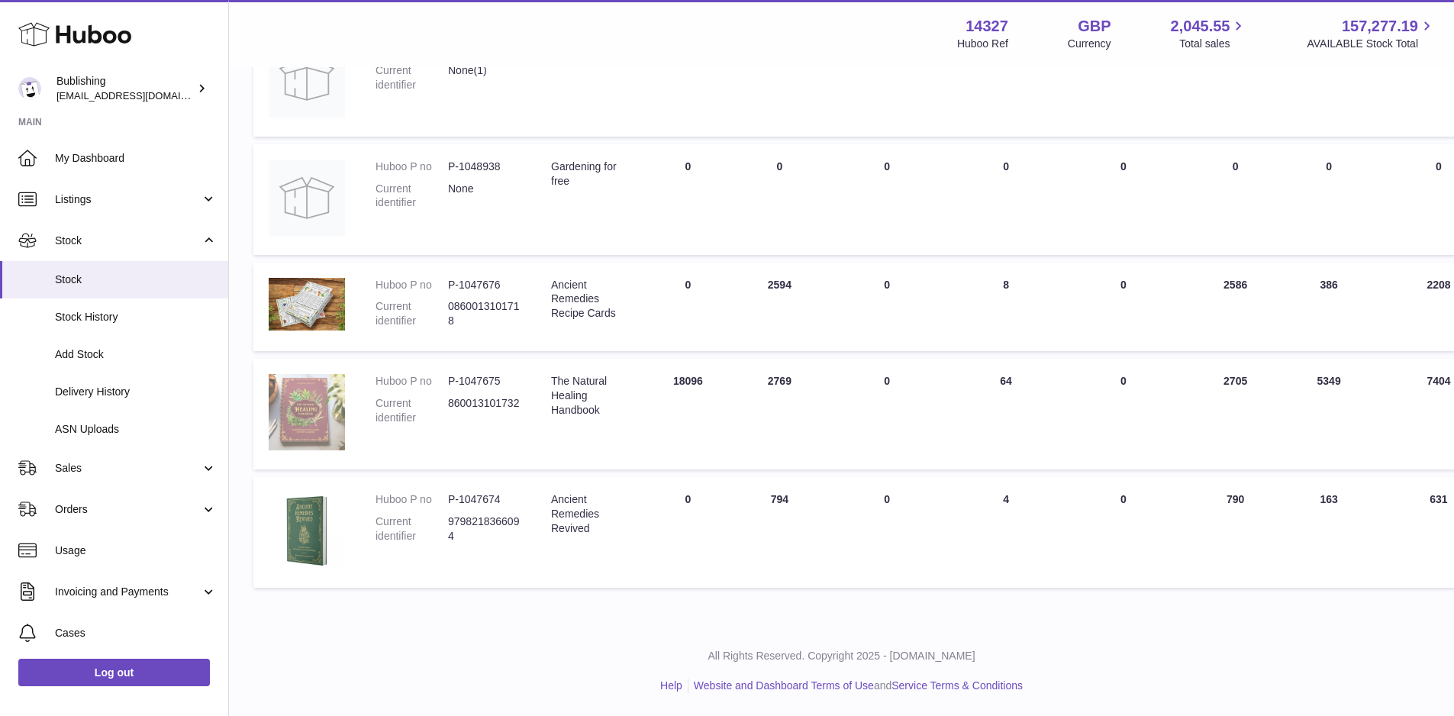
click at [331, 410] on img at bounding box center [307, 412] width 76 height 76
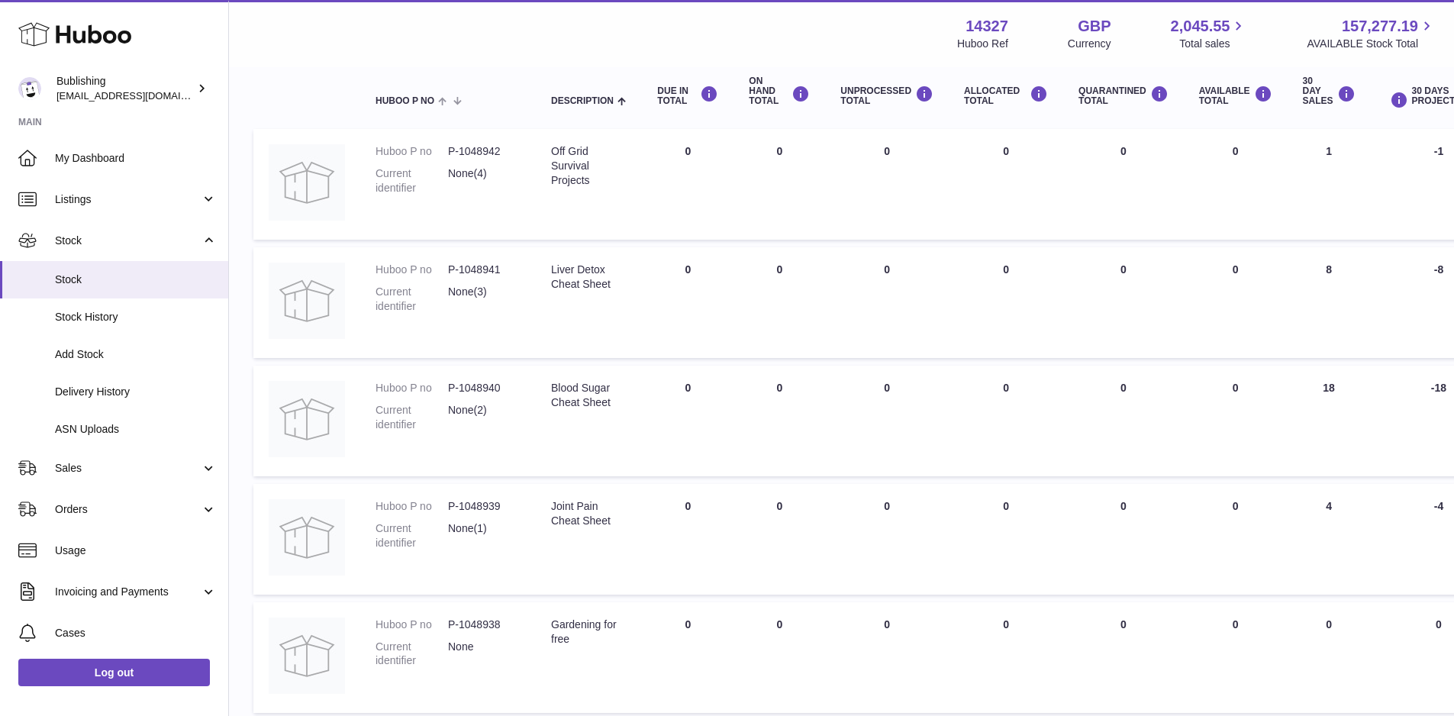
scroll to position [0, 0]
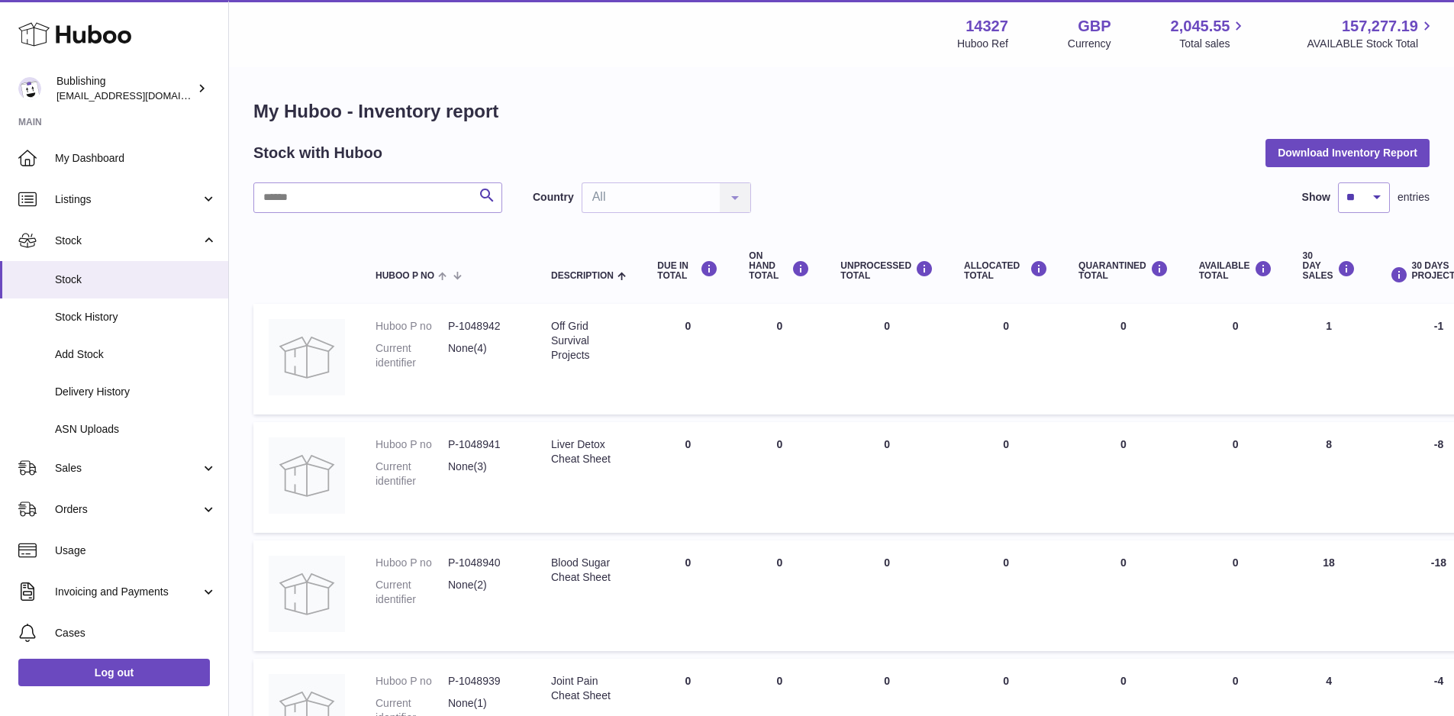
click at [432, 213] on div "Search Country All All No elements found. Consider changing the search query. L…" at bounding box center [841, 705] width 1176 height 1046
click at [422, 203] on input "text" at bounding box center [377, 197] width 249 height 31
type input "****"
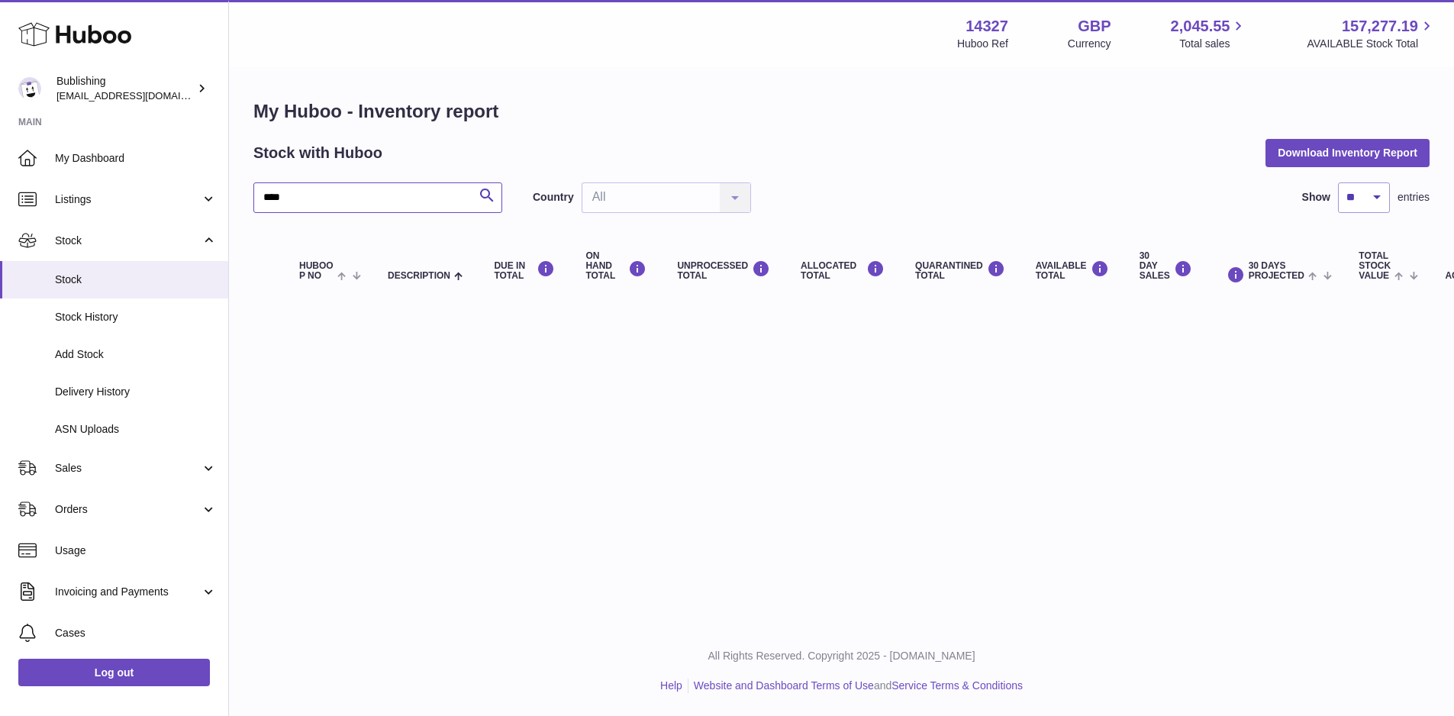
click at [401, 205] on input "****" at bounding box center [377, 197] width 249 height 31
click at [669, 124] on h1 "My Huboo - Inventory report" at bounding box center [841, 111] width 1176 height 24
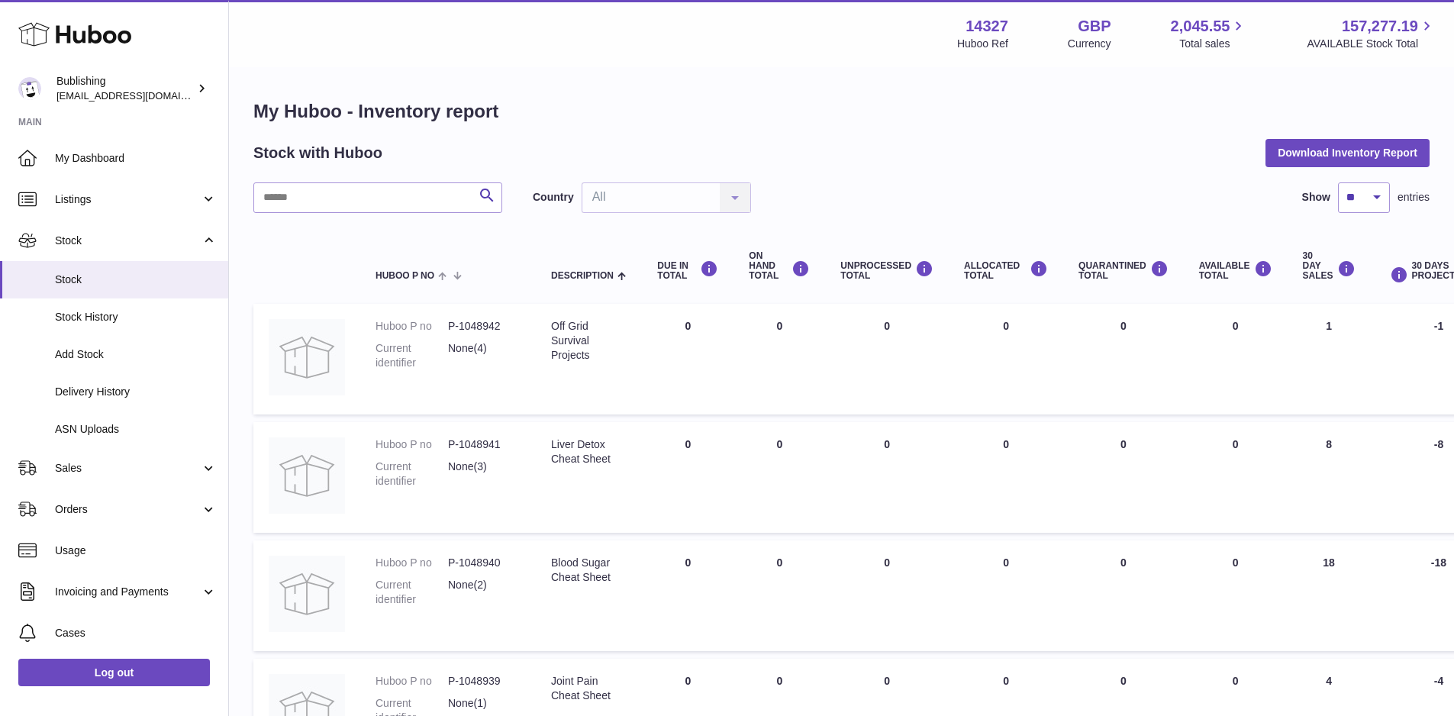
click at [741, 197] on div "Country All All No elements found. Consider changing the search query. List is …" at bounding box center [642, 197] width 218 height 31
click at [103, 317] on span "Stock History" at bounding box center [136, 317] width 162 height 15
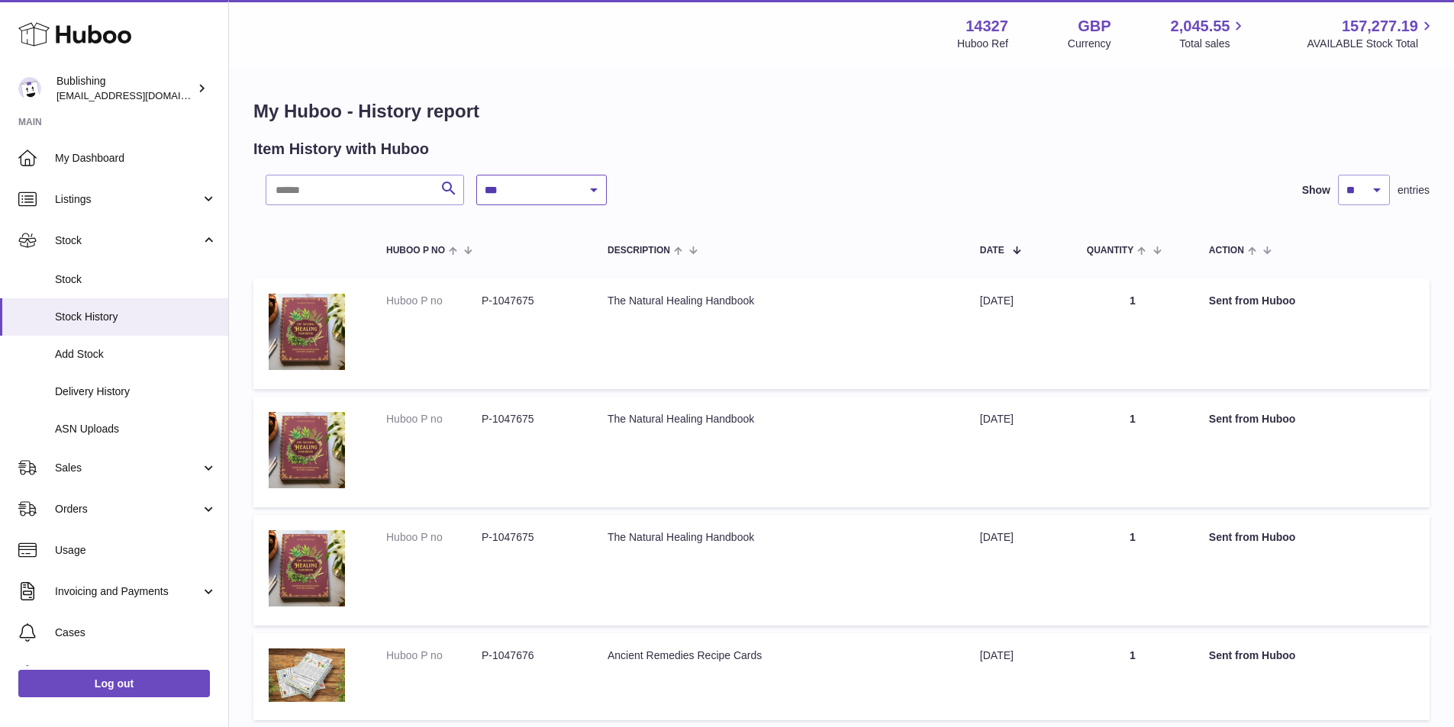
click at [558, 179] on select "**********" at bounding box center [541, 190] width 131 height 31
click at [476, 175] on select "**********" at bounding box center [541, 190] width 131 height 31
click at [598, 191] on select "**********" at bounding box center [541, 190] width 131 height 31
select select "*"
click at [476, 175] on select "**********" at bounding box center [541, 190] width 131 height 31
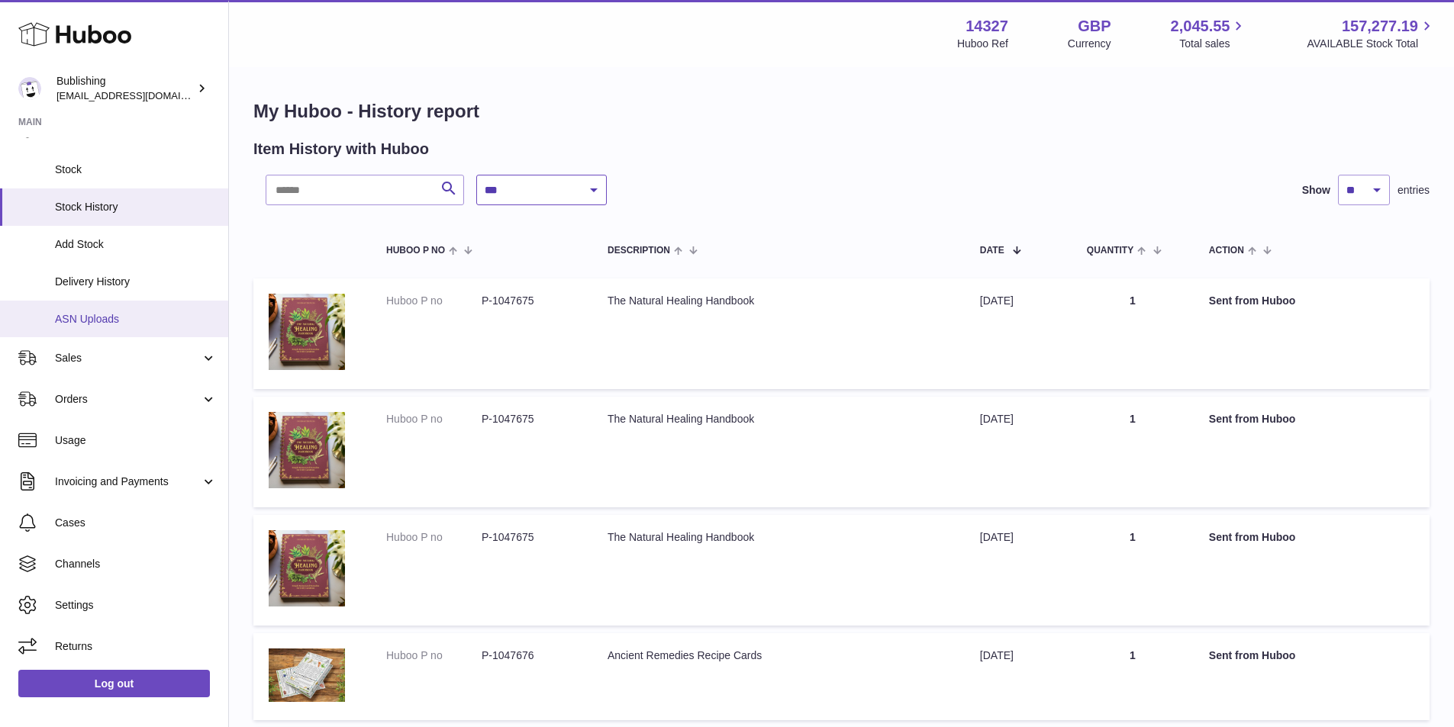
scroll to position [111, 0]
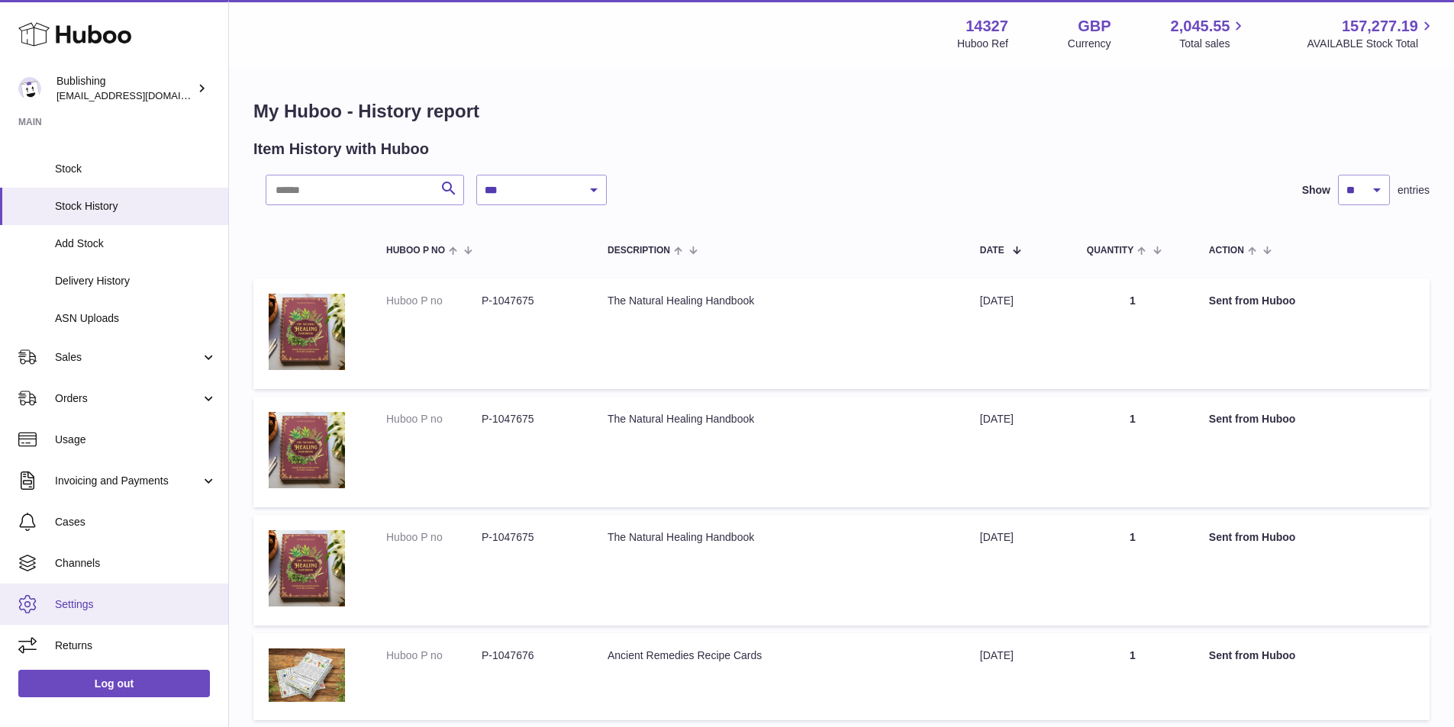
click at [63, 610] on span "Settings" at bounding box center [136, 605] width 162 height 15
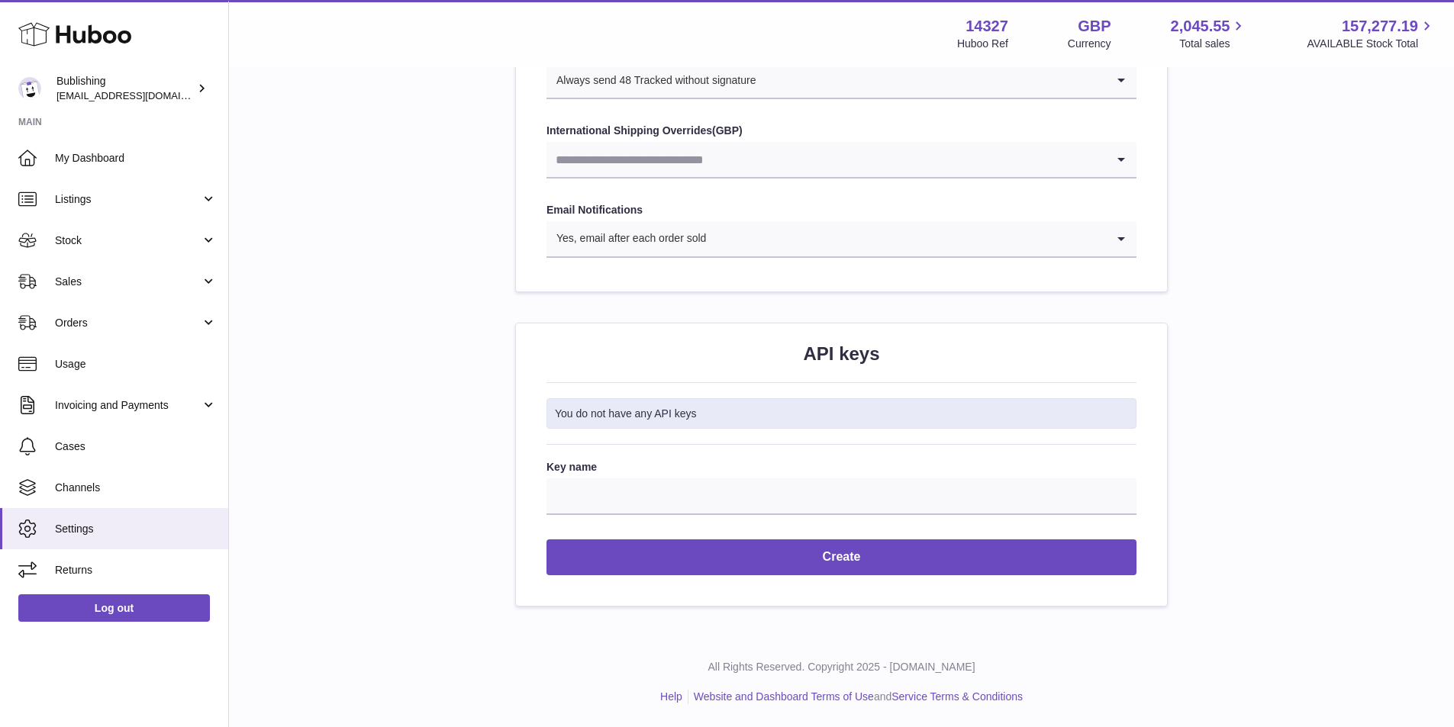
scroll to position [1297, 0]
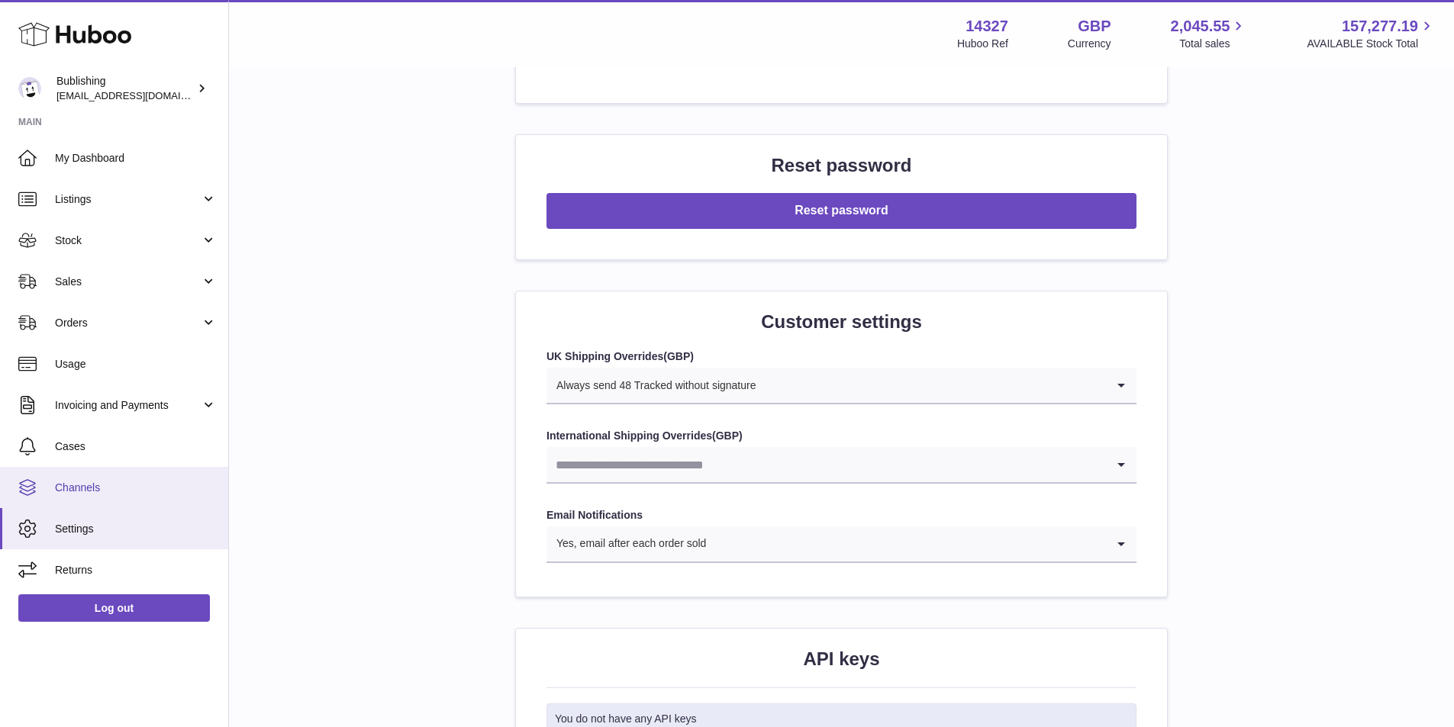
click at [108, 485] on span "Channels" at bounding box center [136, 488] width 162 height 15
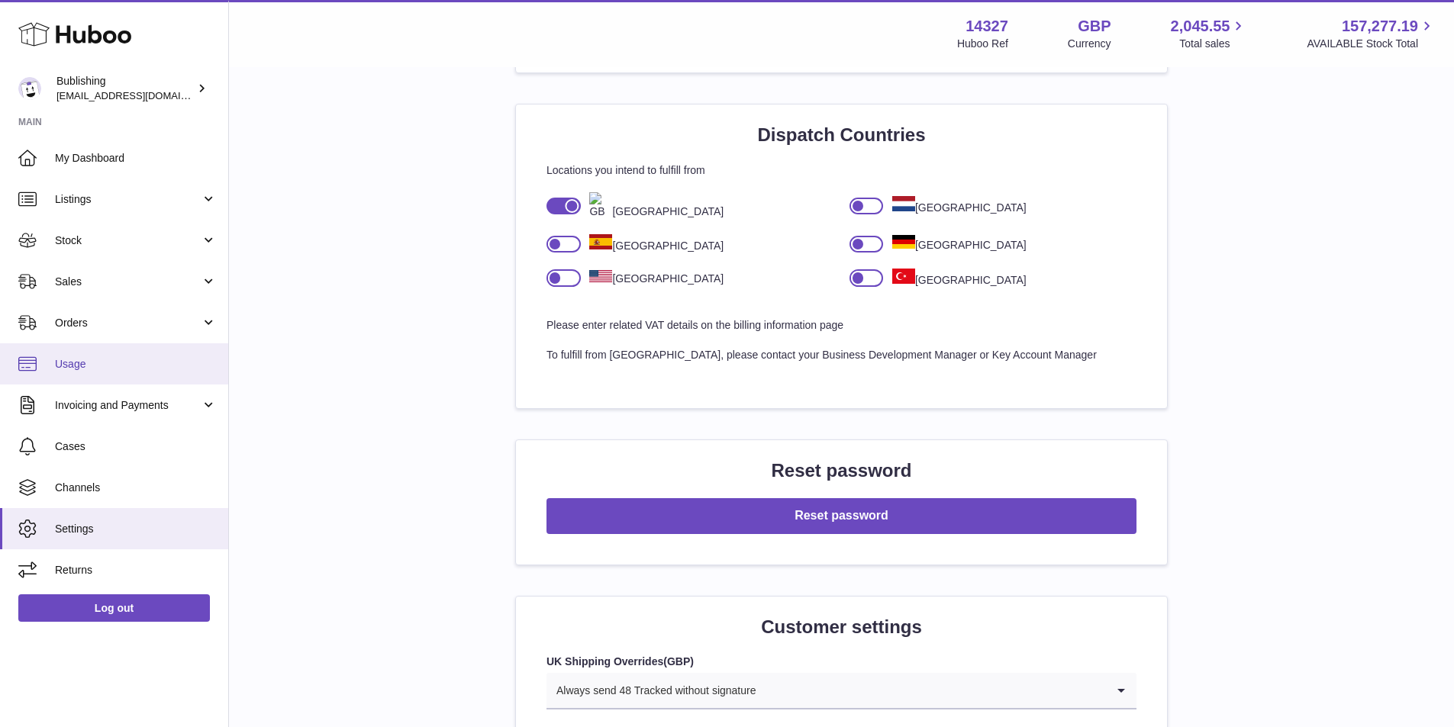
scroll to position [839, 0]
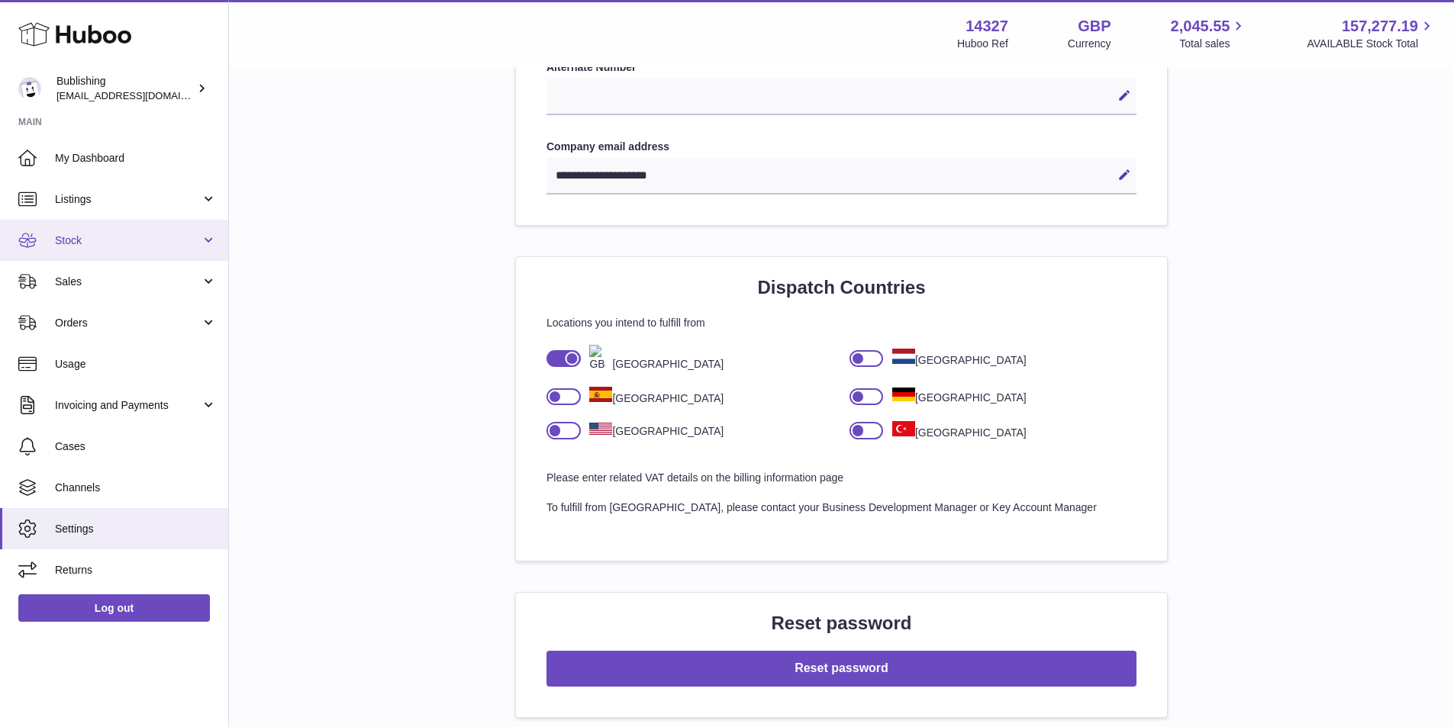
click at [195, 241] on span "Stock" at bounding box center [128, 241] width 146 height 15
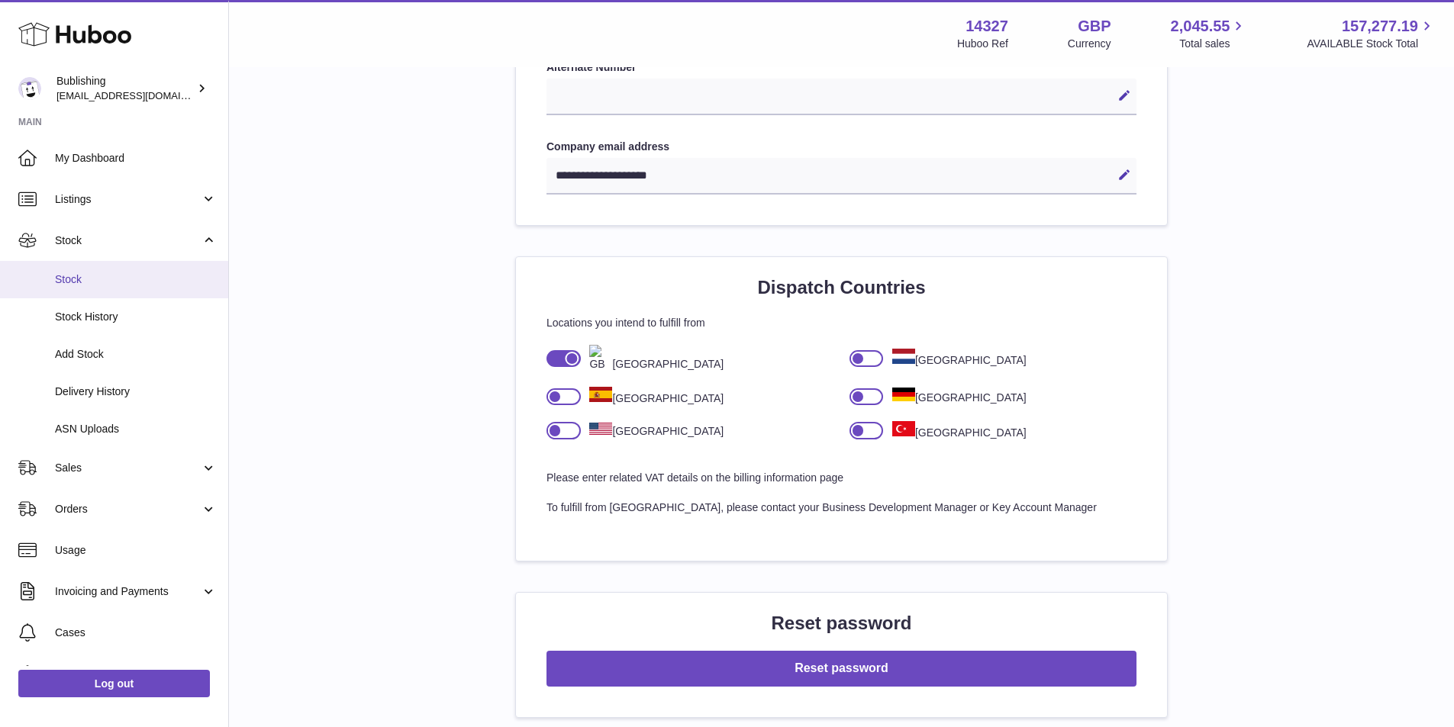
click at [105, 287] on link "Stock" at bounding box center [114, 279] width 228 height 37
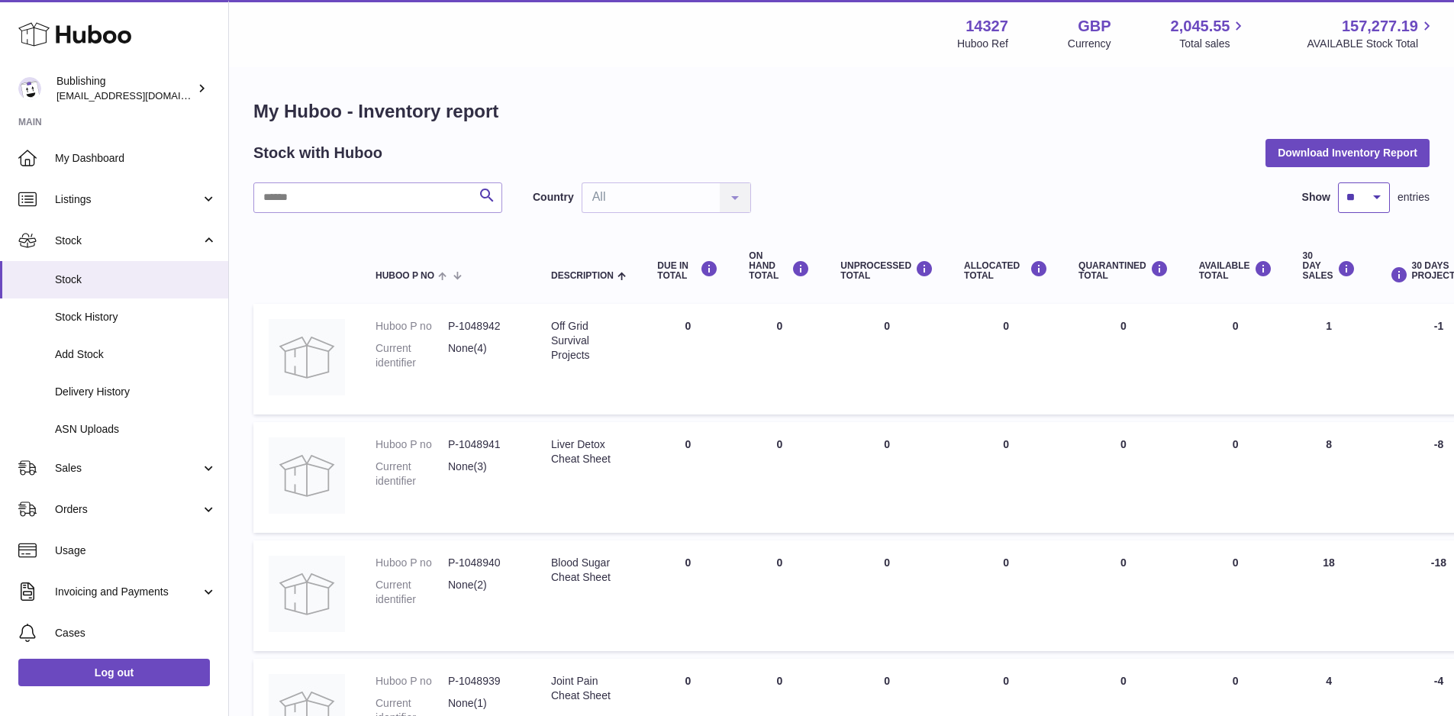
click at [1378, 211] on select "** ** ** ***" at bounding box center [1364, 197] width 52 height 31
select select "***"
click at [1338, 182] on select "** ** ** ***" at bounding box center [1364, 197] width 52 height 31
click at [1353, 150] on button "Download Inventory Report" at bounding box center [1347, 152] width 164 height 27
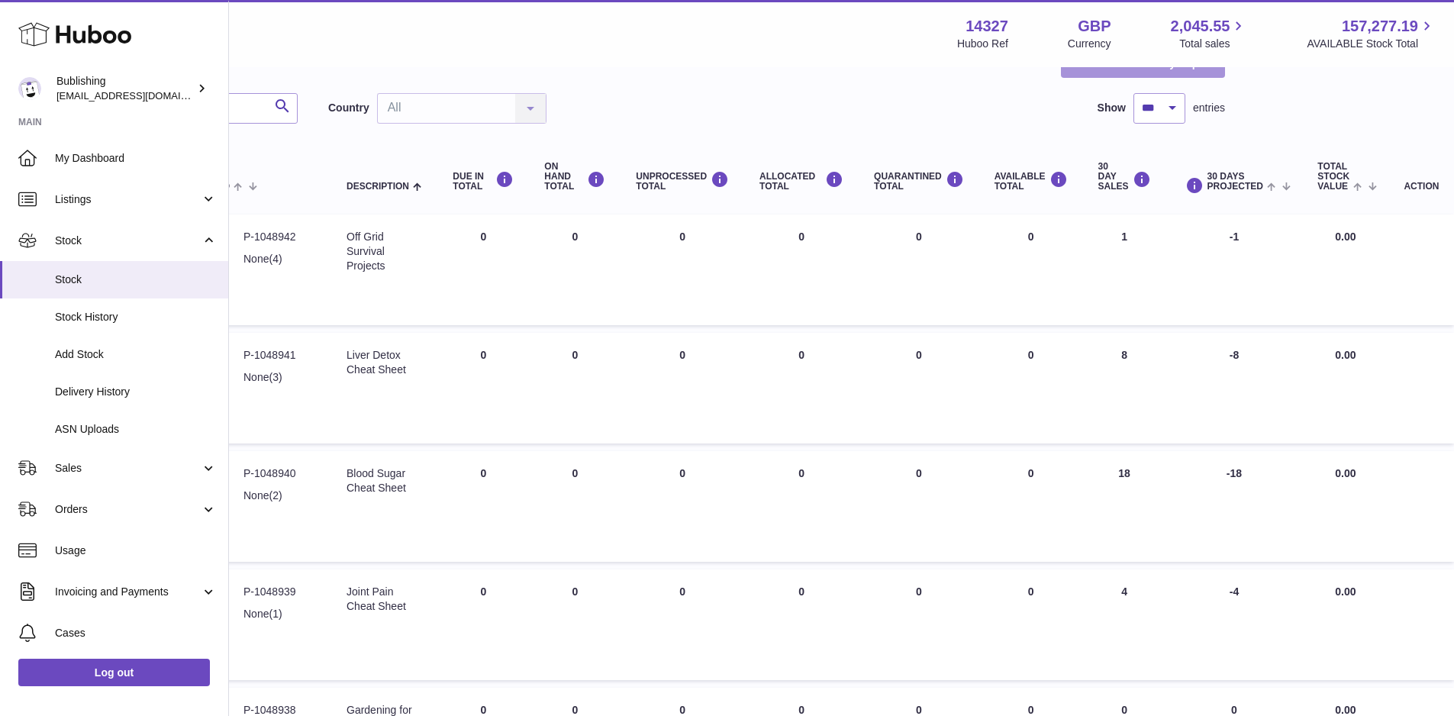
scroll to position [0, 206]
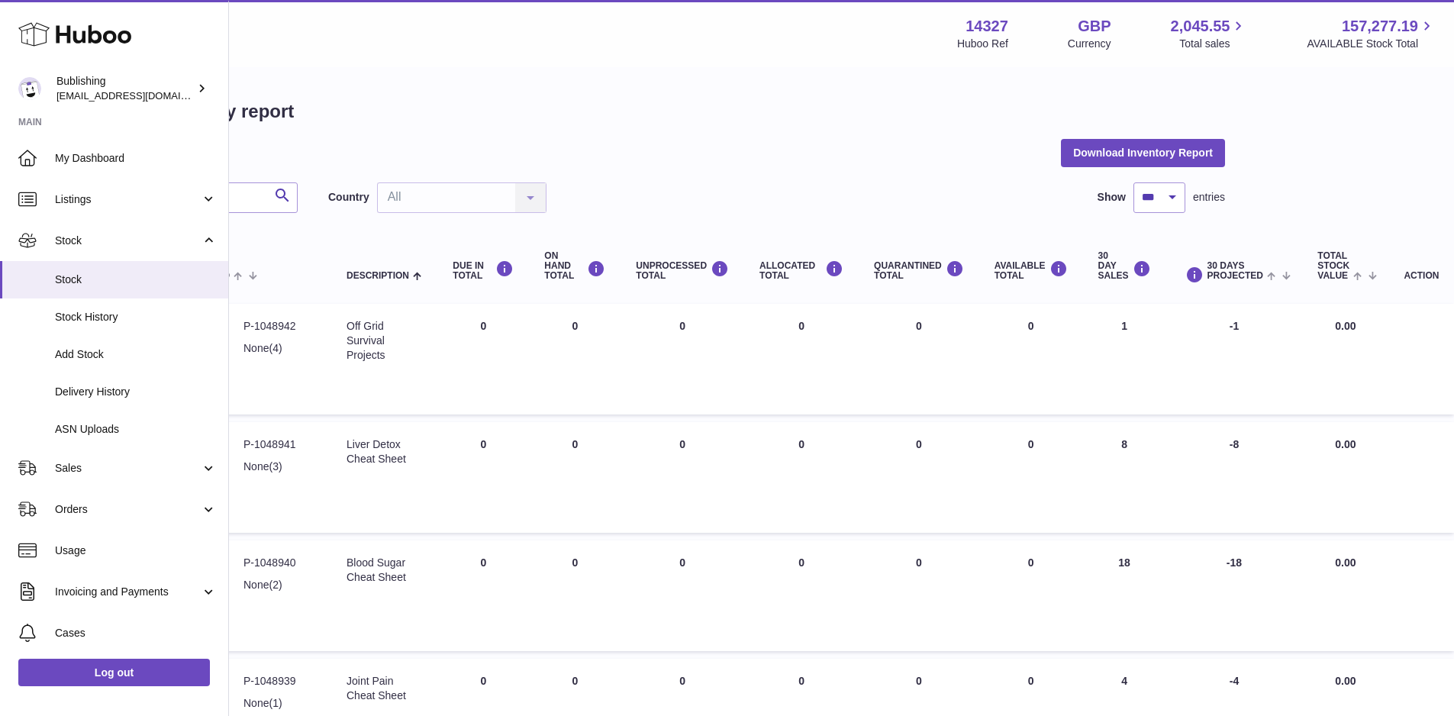
click at [823, 125] on div "My Huboo - Inventory report Stock with Huboo Download Inventory Report Search C…" at bounding box center [637, 663] width 1176 height 1129
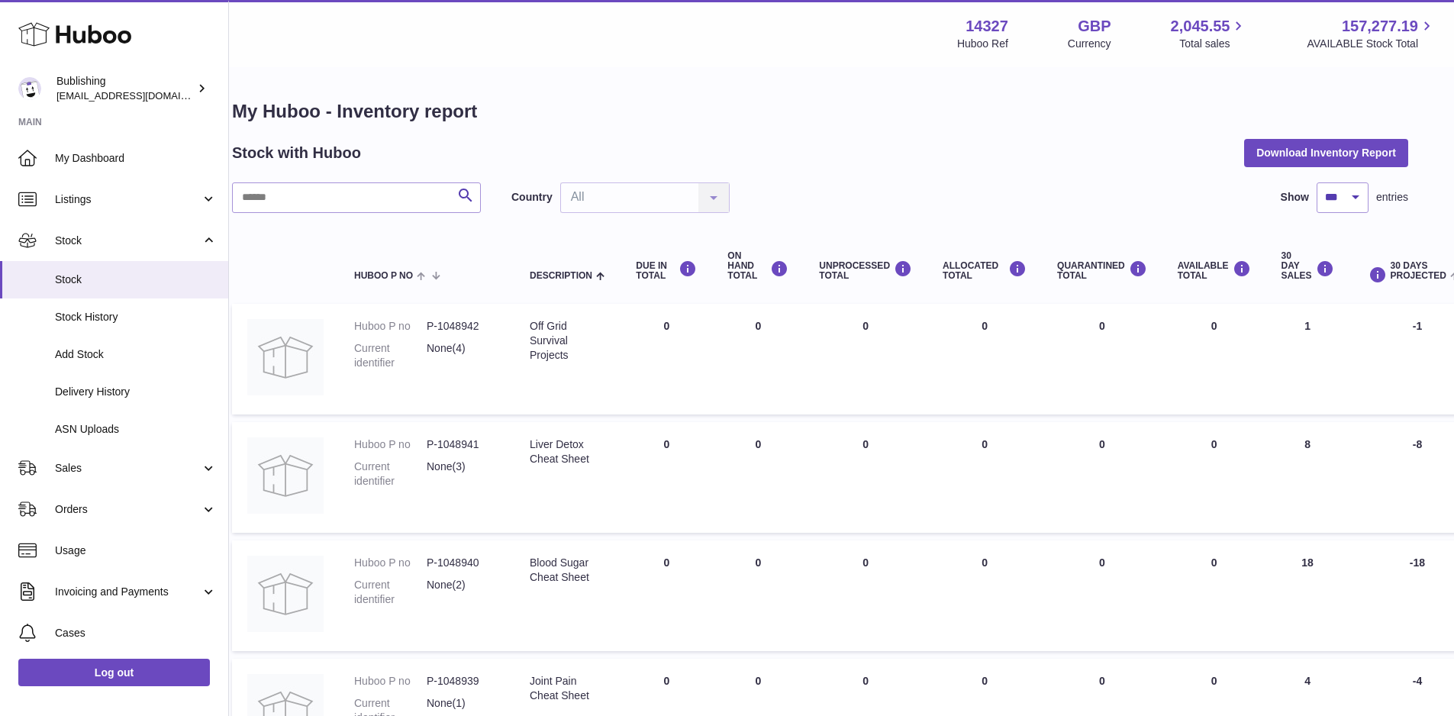
scroll to position [0, 0]
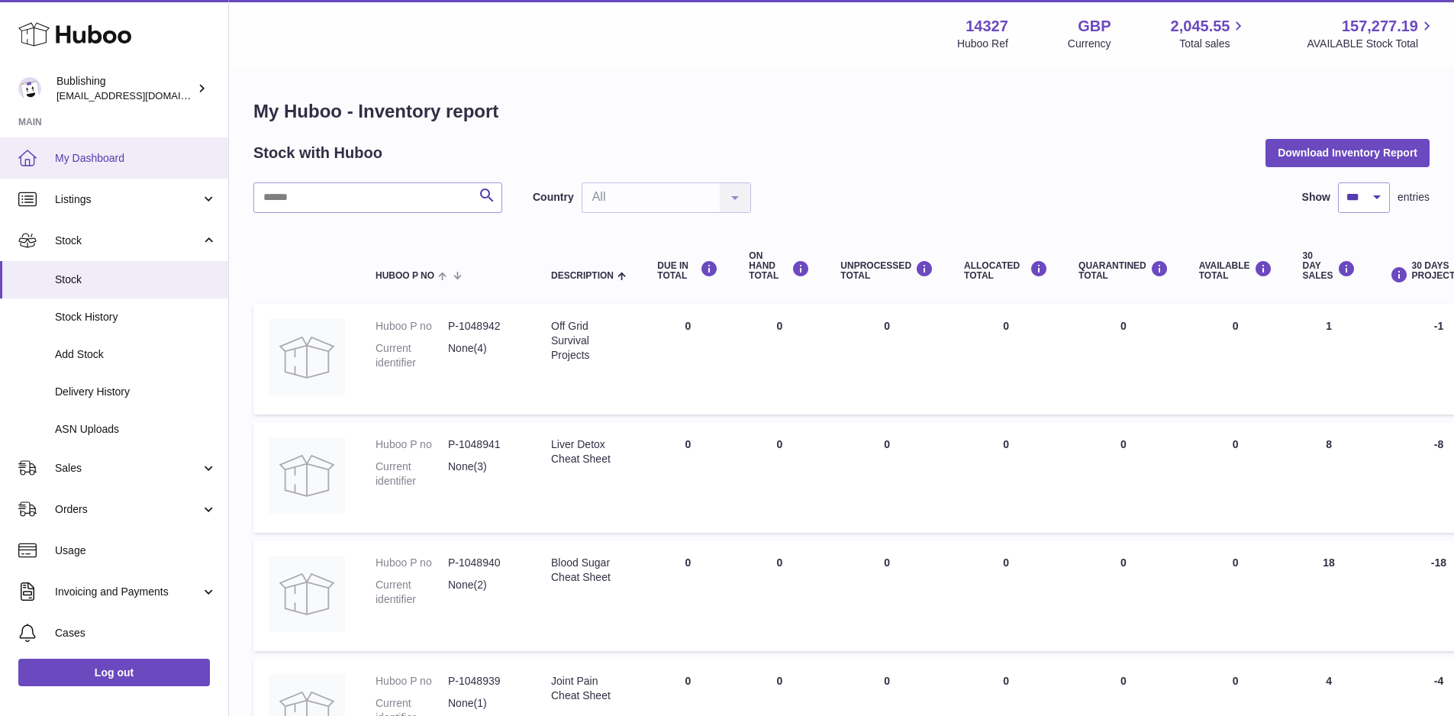
click at [100, 163] on span "My Dashboard" at bounding box center [136, 158] width 162 height 15
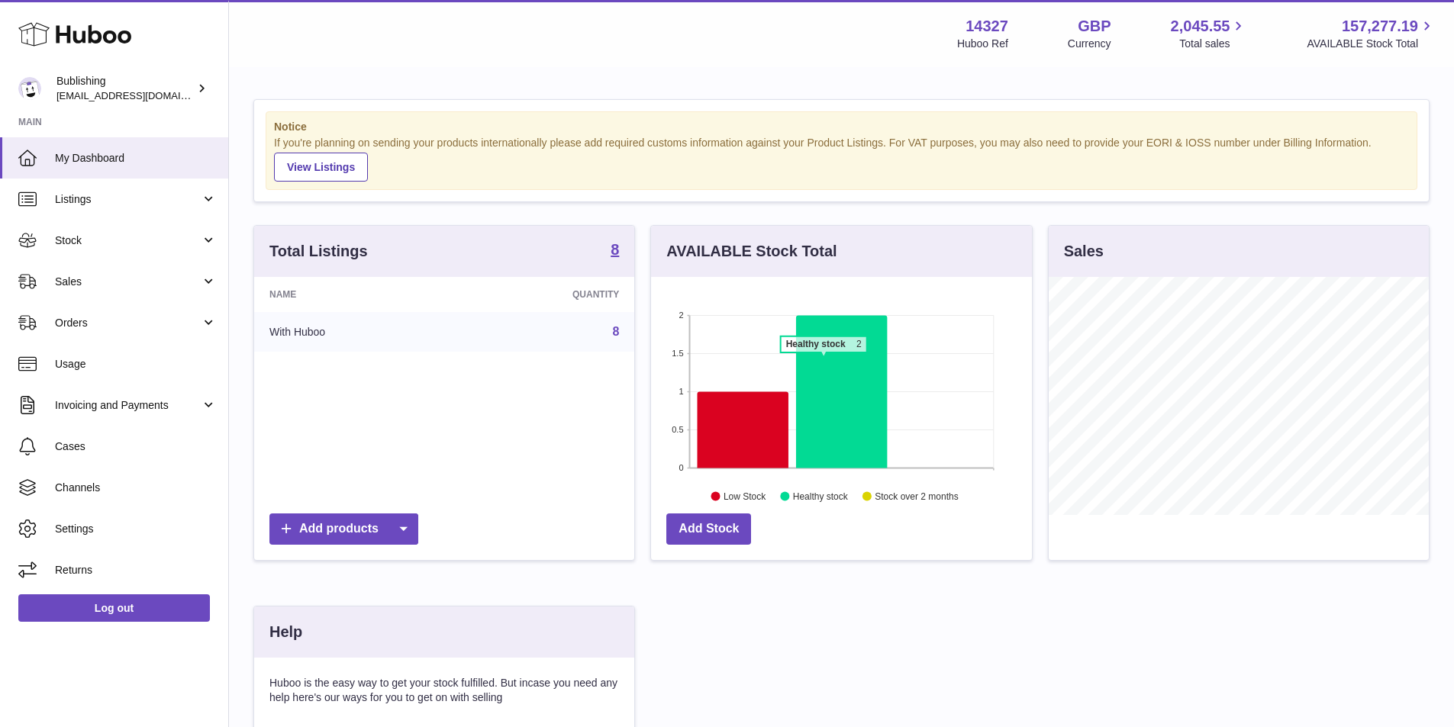
click at [823, 360] on icon at bounding box center [841, 391] width 91 height 153
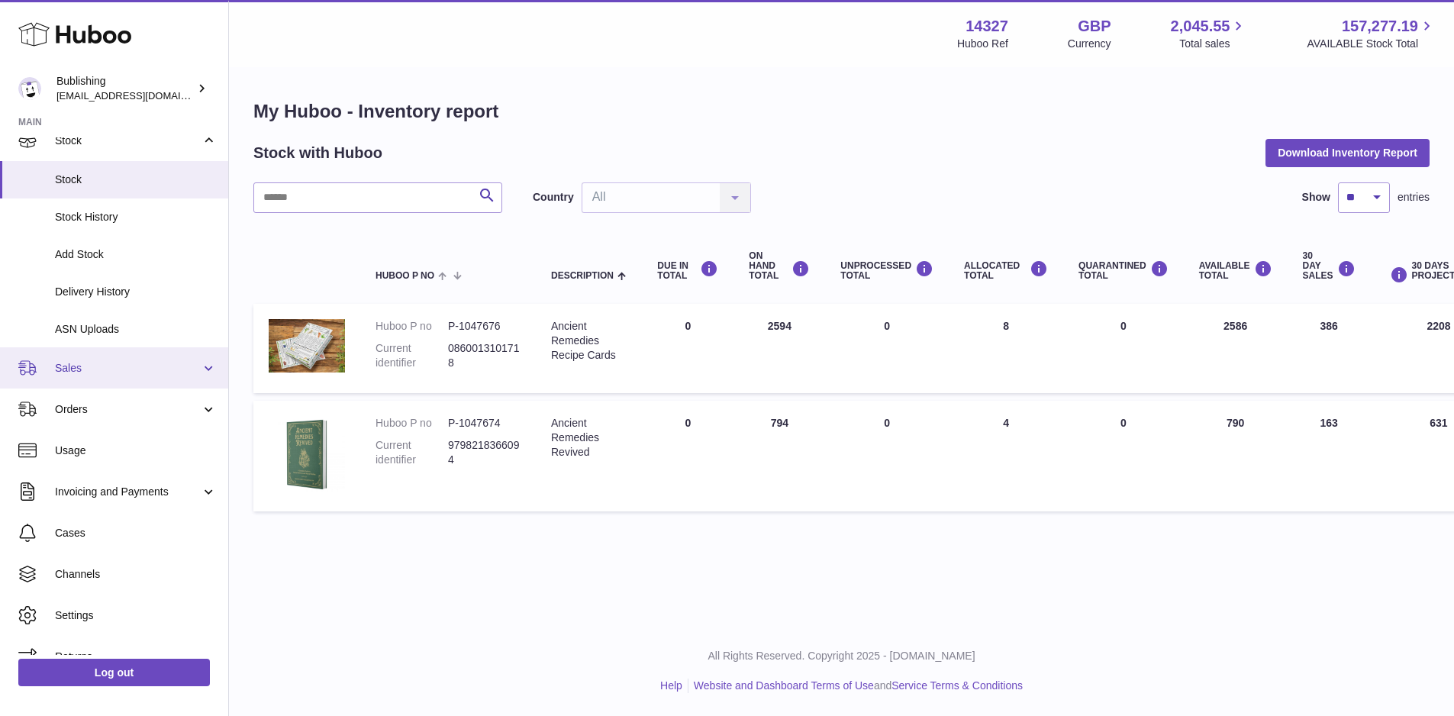
scroll to position [111, 0]
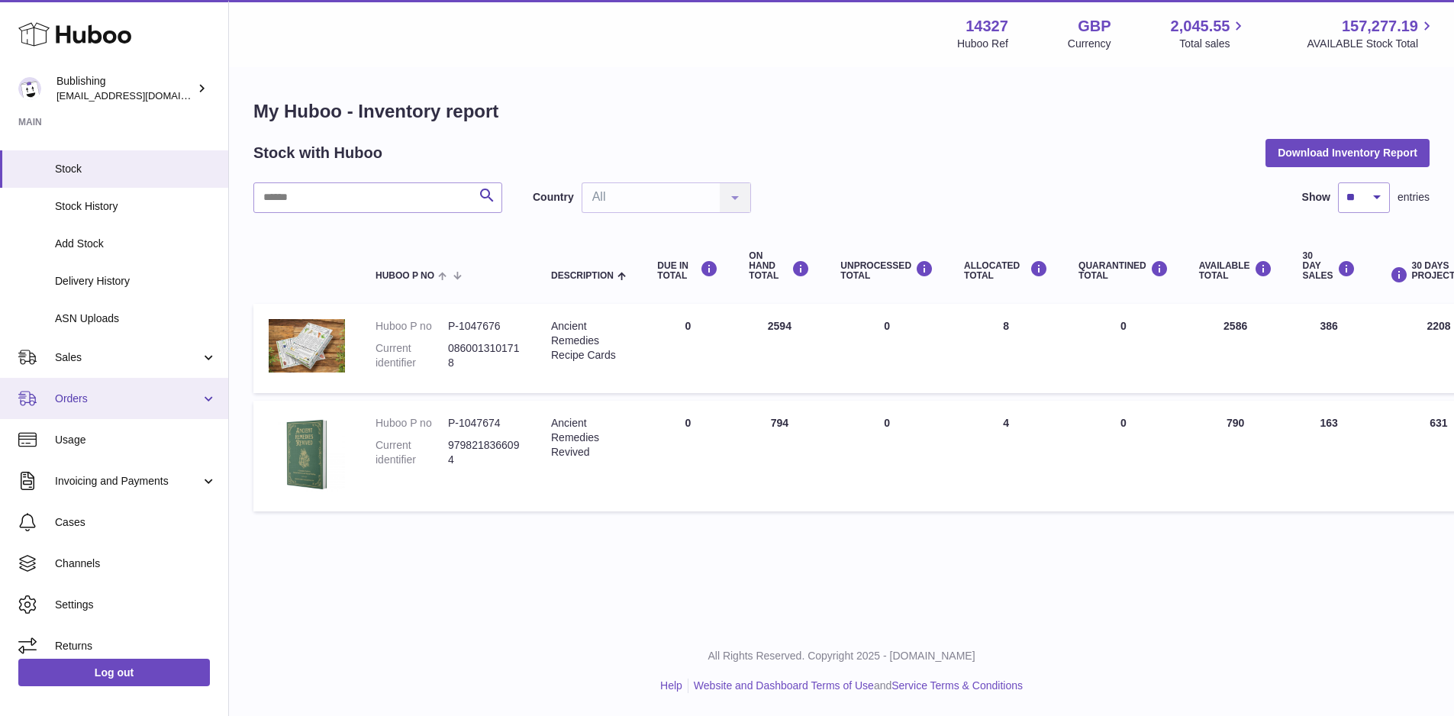
click at [203, 398] on link "Orders" at bounding box center [114, 398] width 228 height 41
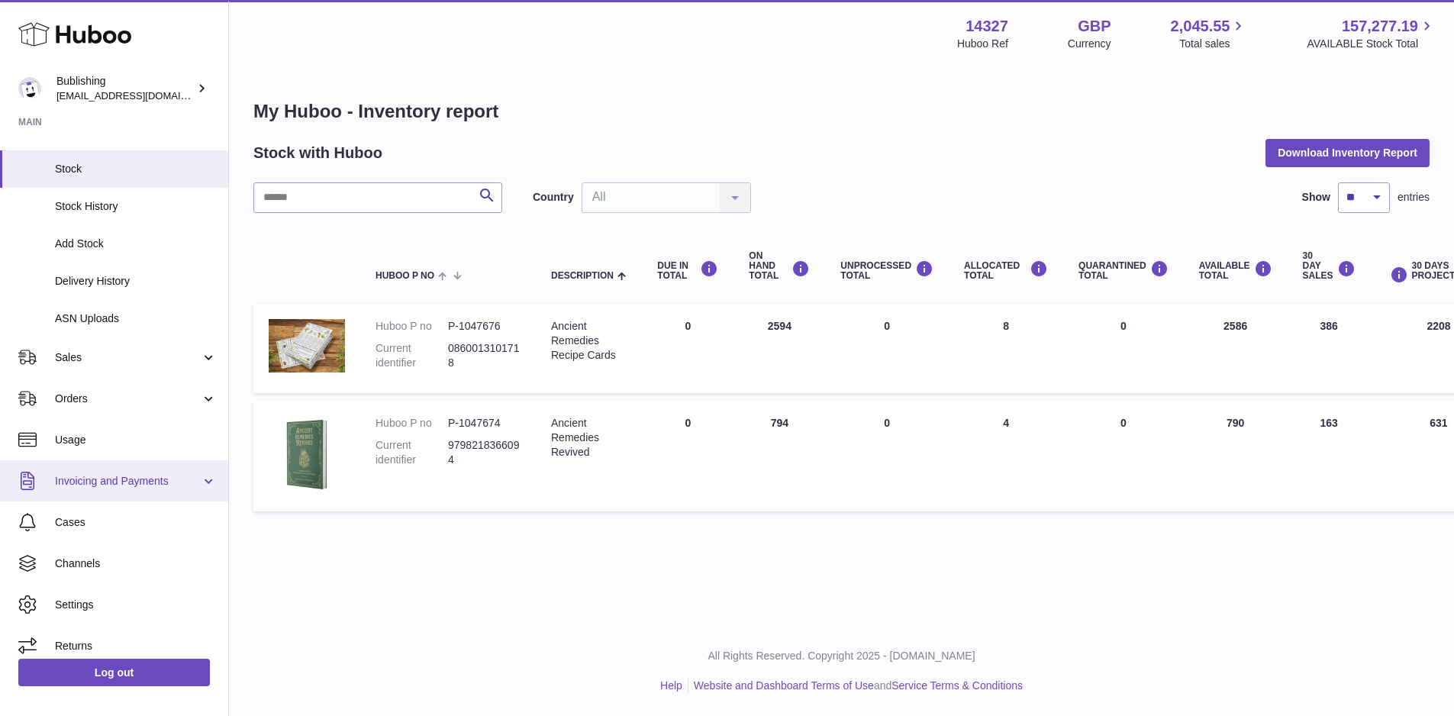
click at [205, 479] on link "Invoicing and Payments" at bounding box center [114, 480] width 228 height 41
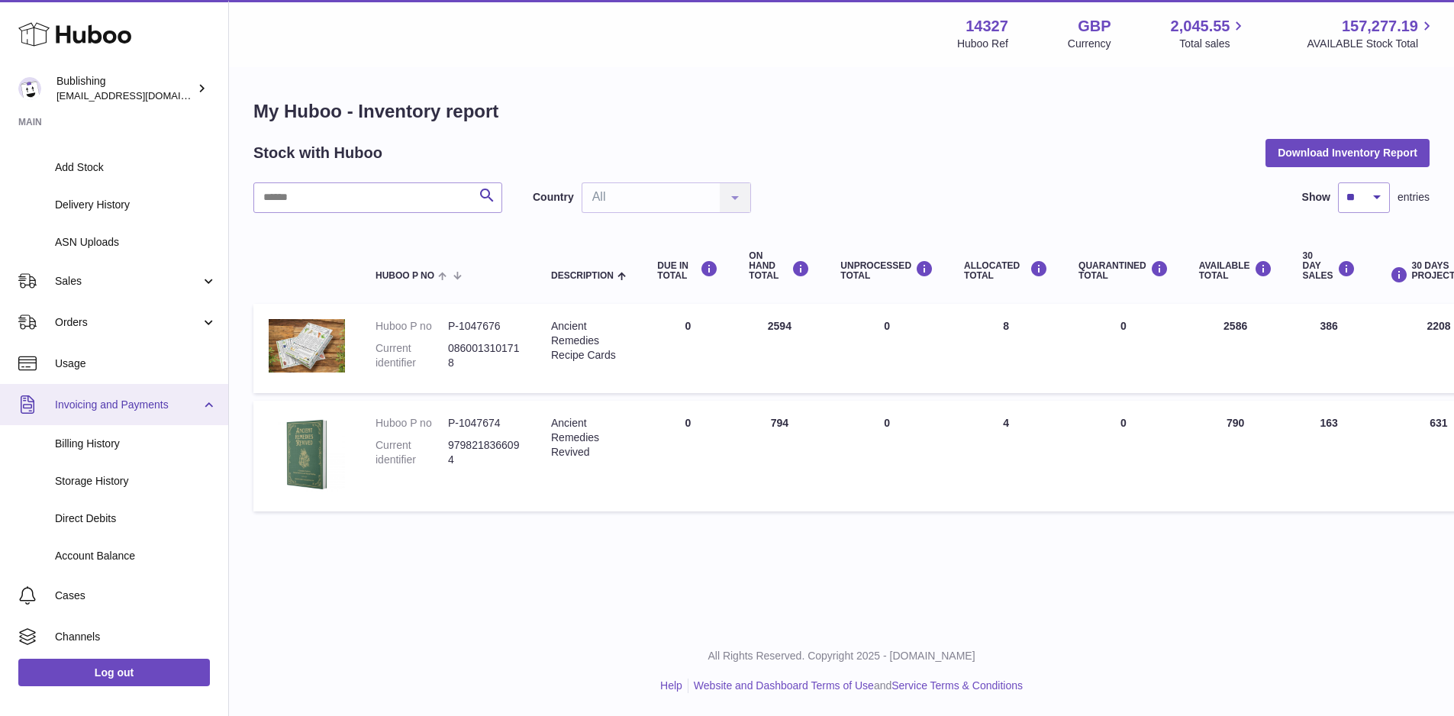
click at [202, 398] on link "Invoicing and Payments" at bounding box center [114, 404] width 228 height 41
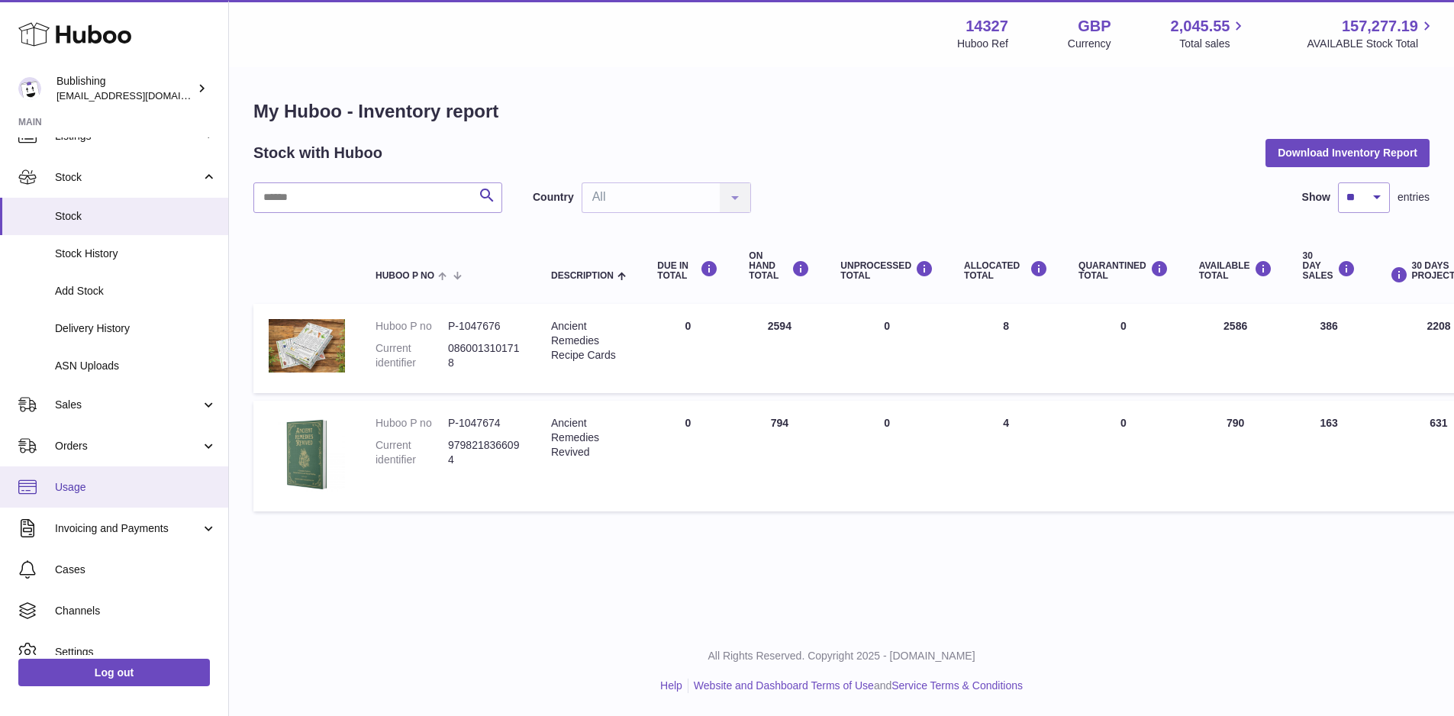
scroll to position [0, 0]
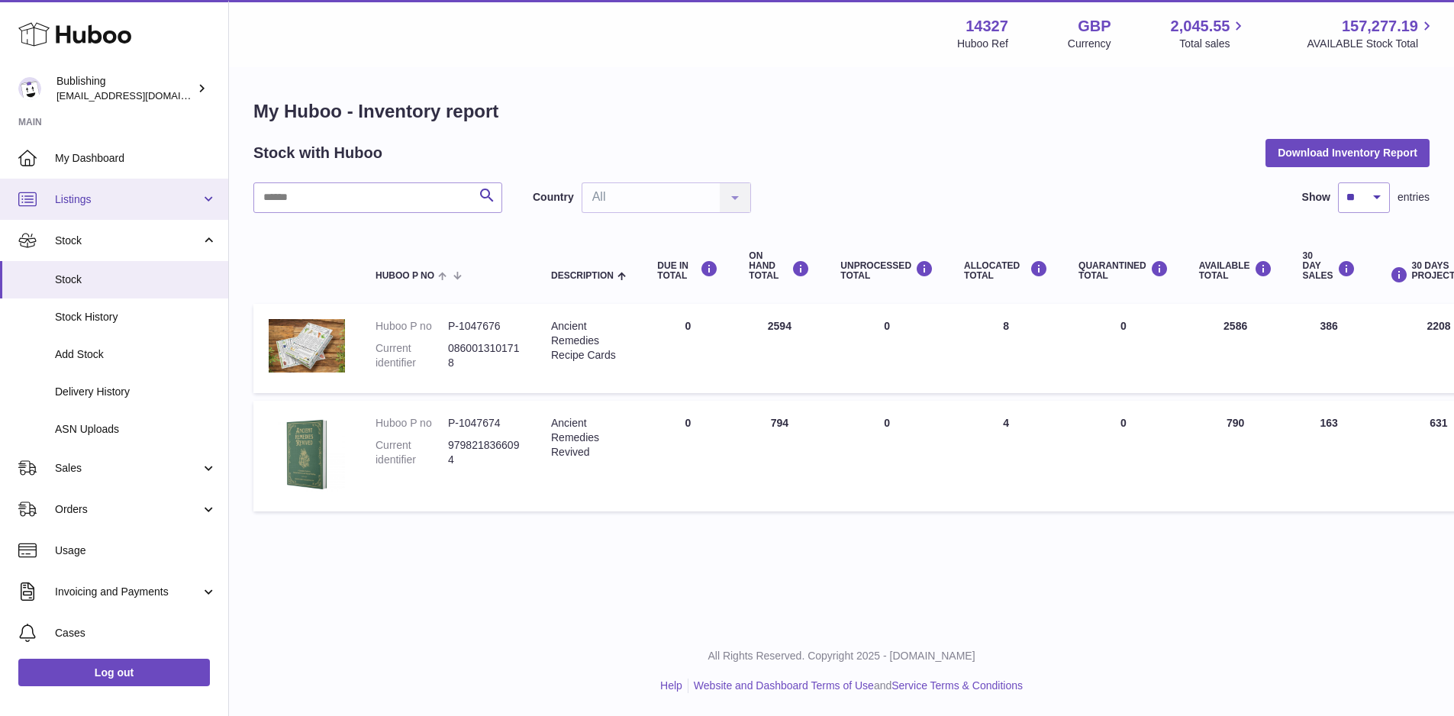
click at [208, 205] on link "Listings" at bounding box center [114, 199] width 228 height 41
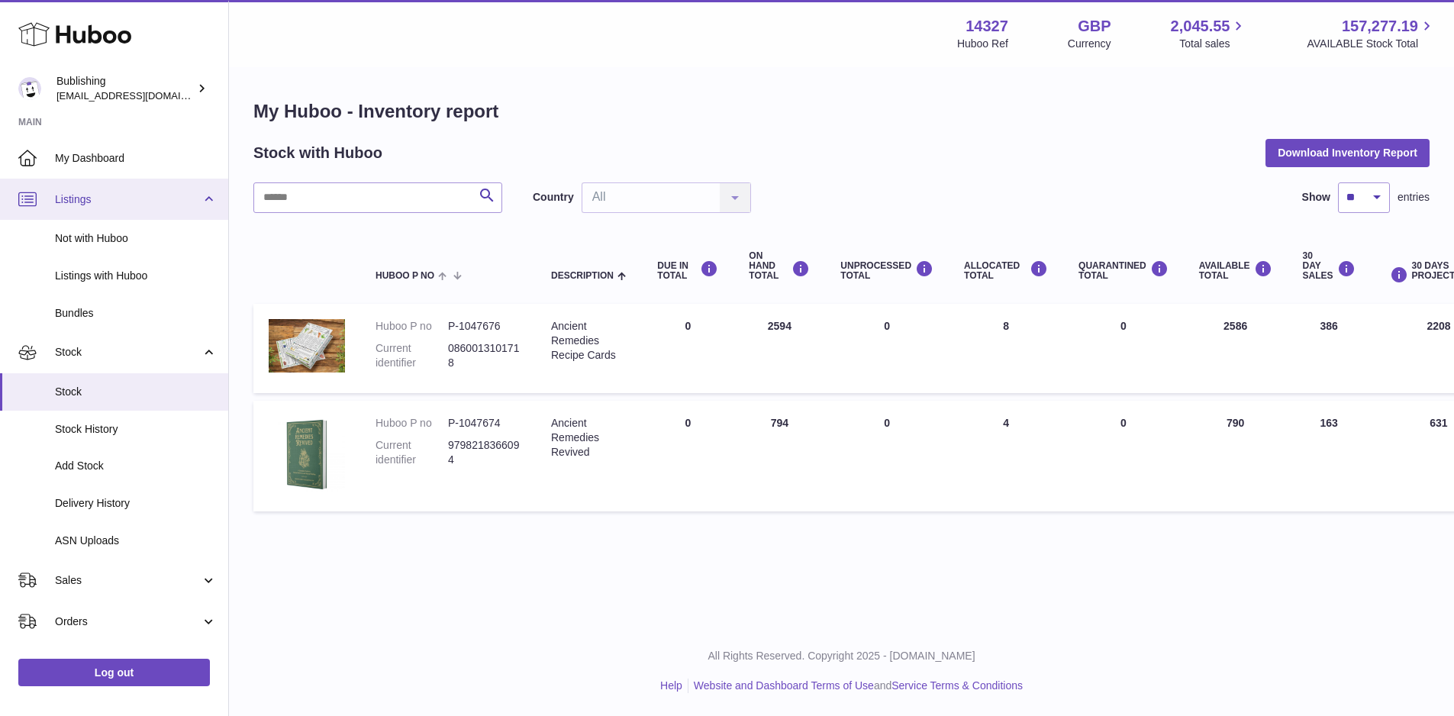
click at [209, 208] on link "Listings" at bounding box center [114, 199] width 228 height 41
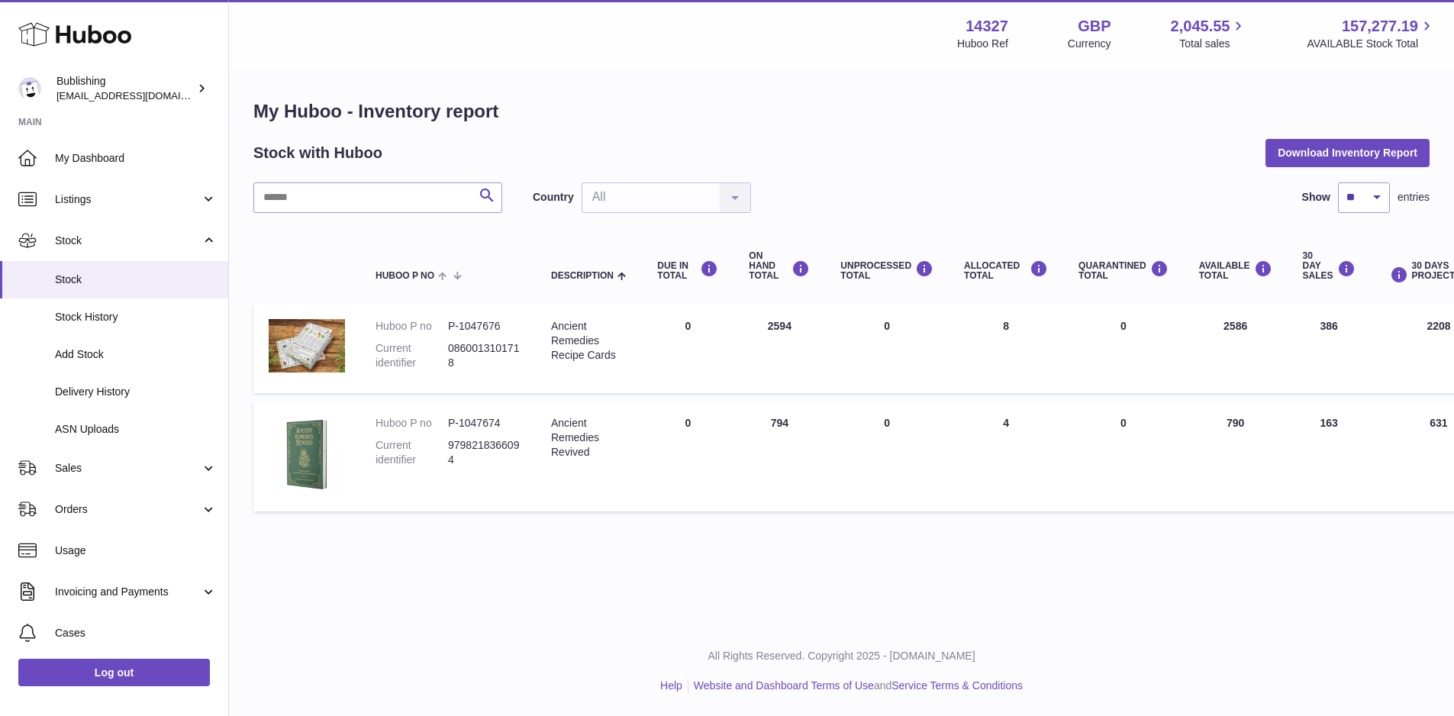
scroll to position [11, 0]
click at [137, 170] on link "My Dashboard" at bounding box center [114, 157] width 228 height 41
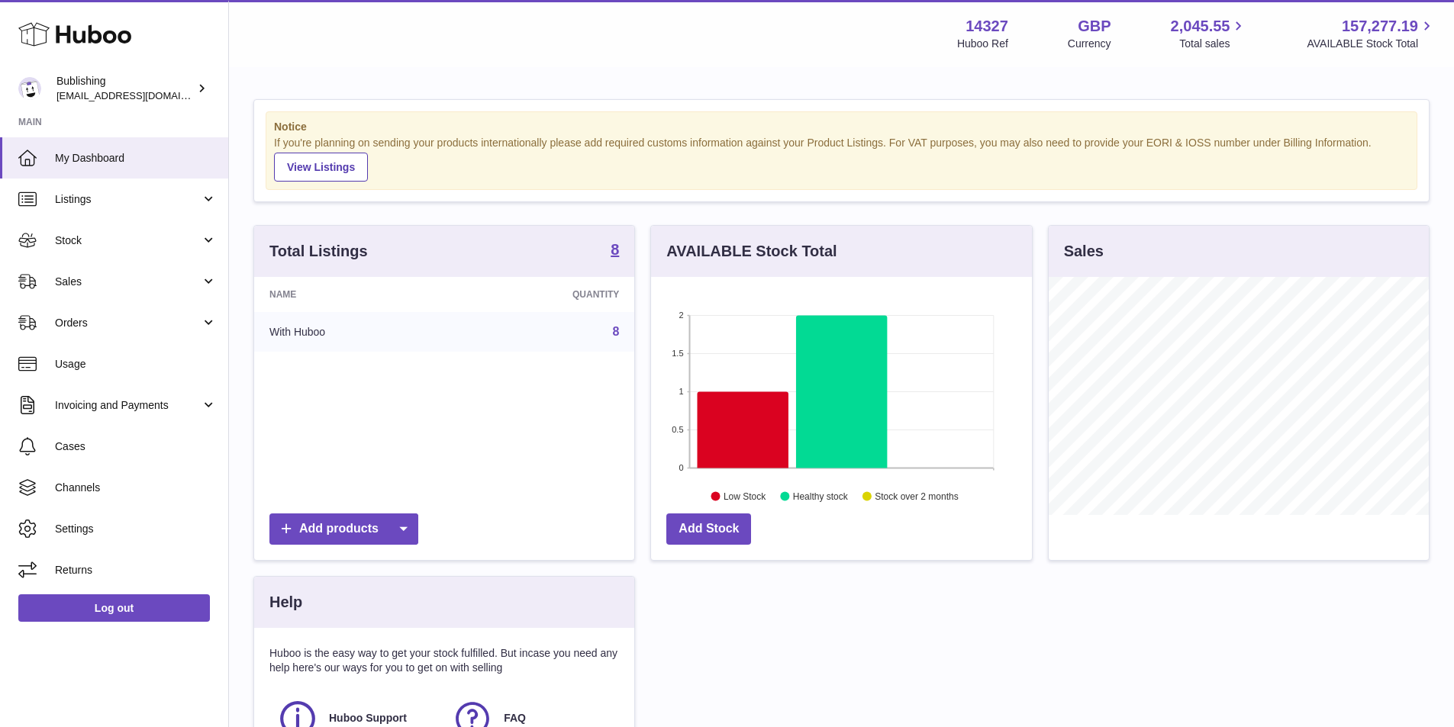
scroll to position [238, 381]
